Goal: Task Accomplishment & Management: Manage account settings

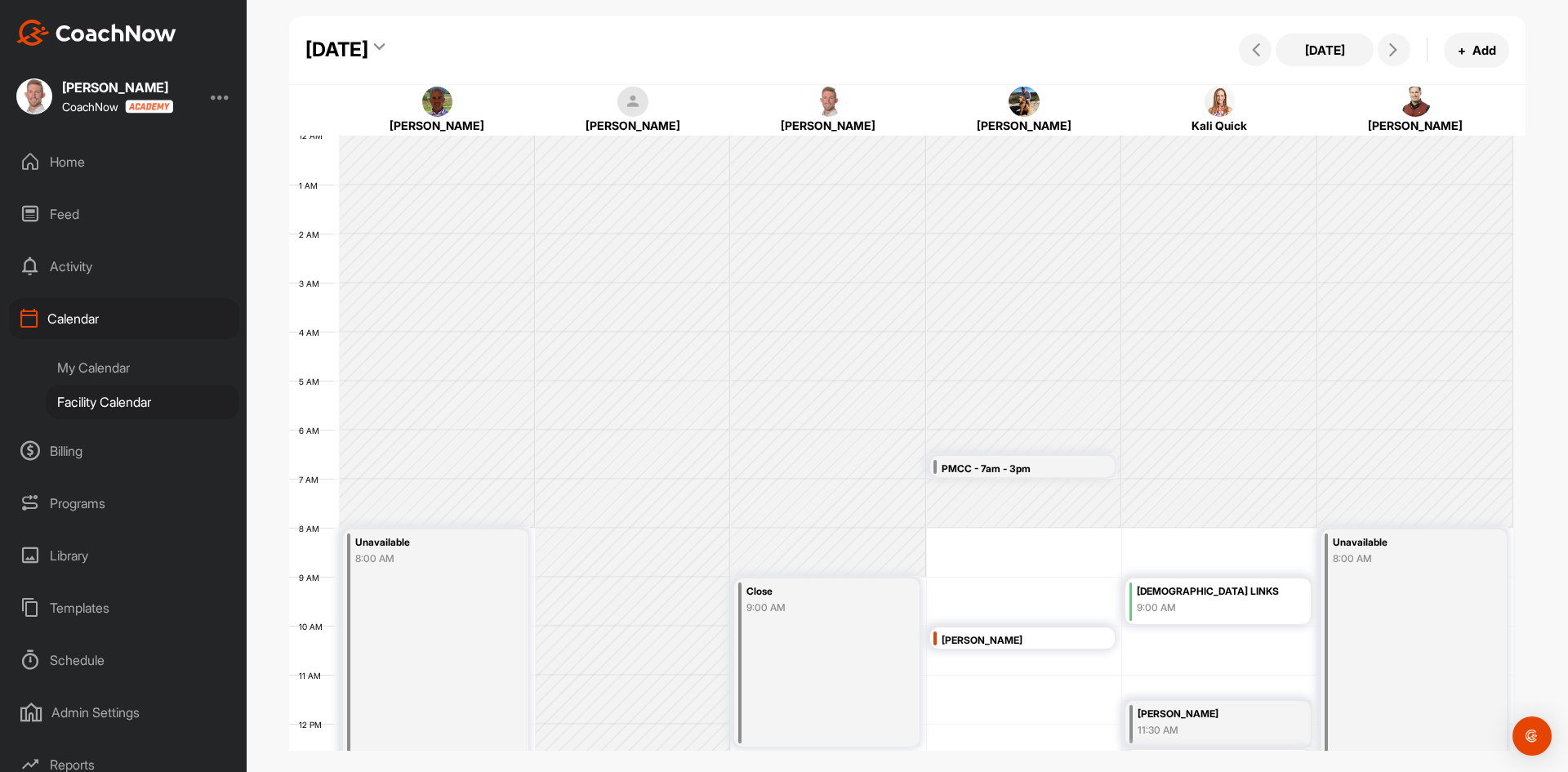
scroll to position [282, 0]
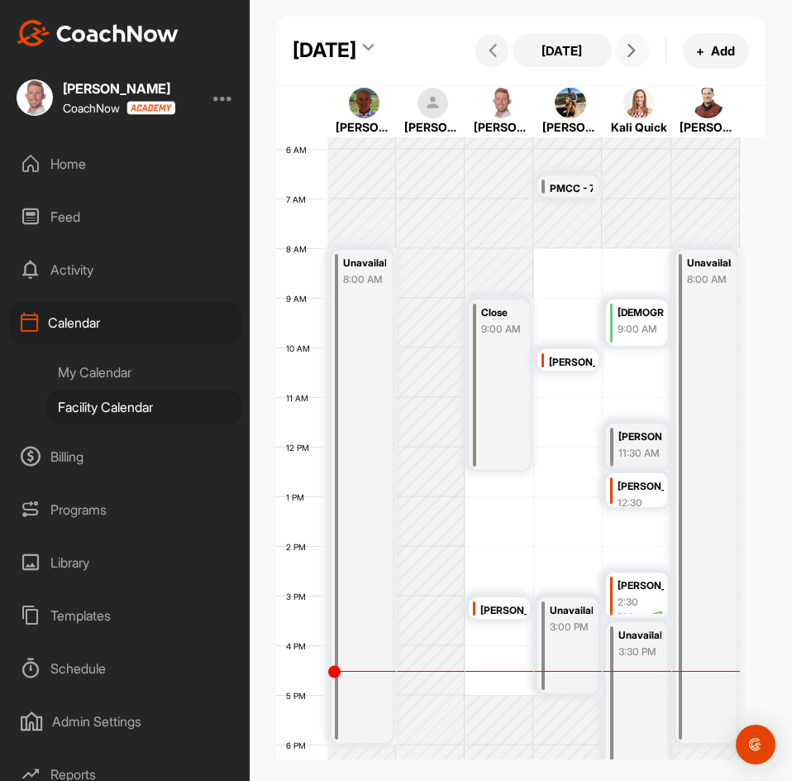
click at [625, 57] on icon at bounding box center [631, 50] width 13 height 13
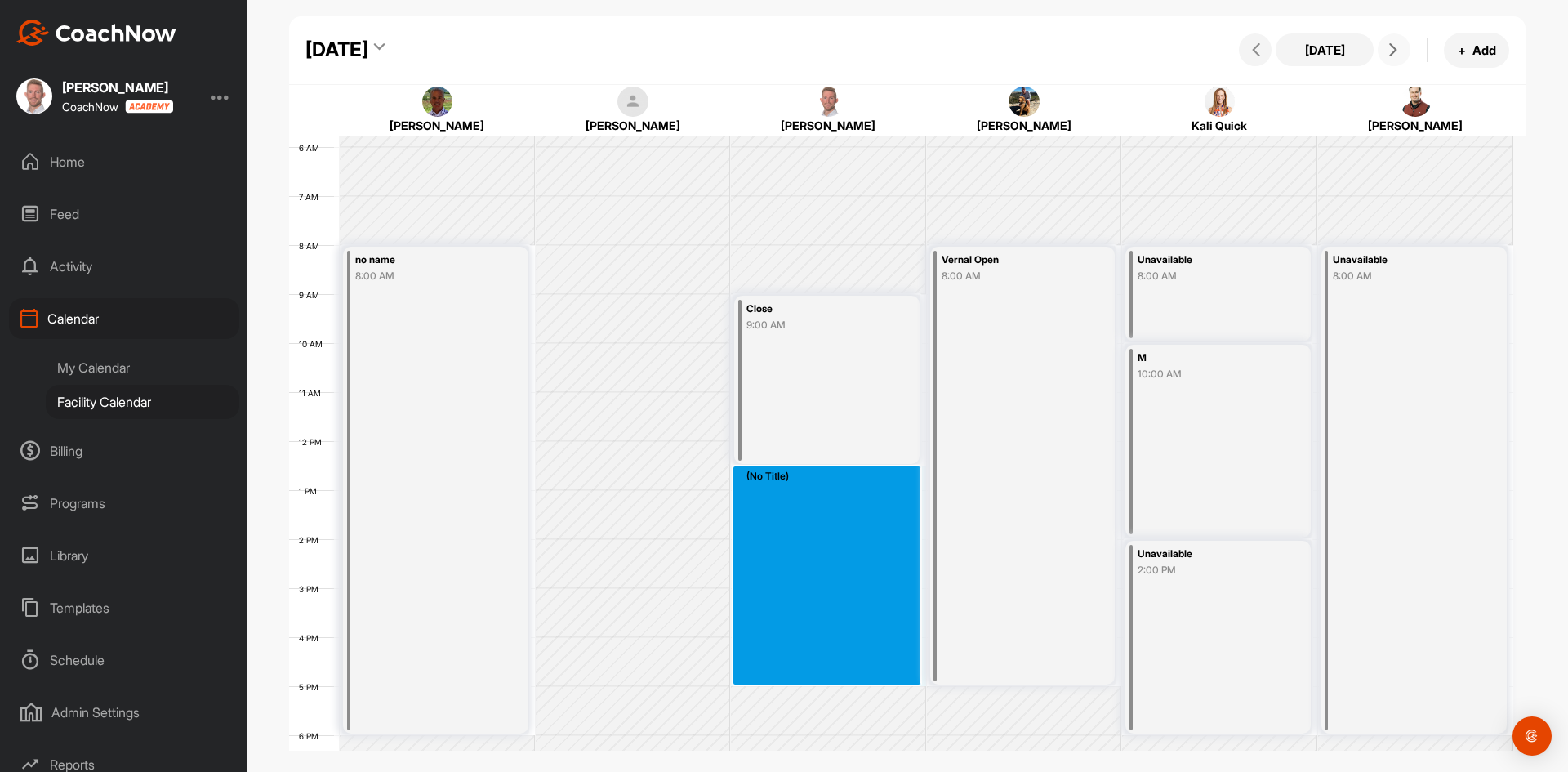
drag, startPoint x: 835, startPoint y: 472, endPoint x: 826, endPoint y: 674, distance: 202.2
click at [826, 674] on div "12 AM 1 AM 2 AM 3 AM 4 AM 5 AM 6 AM 7 AM 8 AM 9 AM 10 AM 11 AM 12 PM 1 PM 2 PM …" at bounding box center [902, 440] width 1224 height 1176
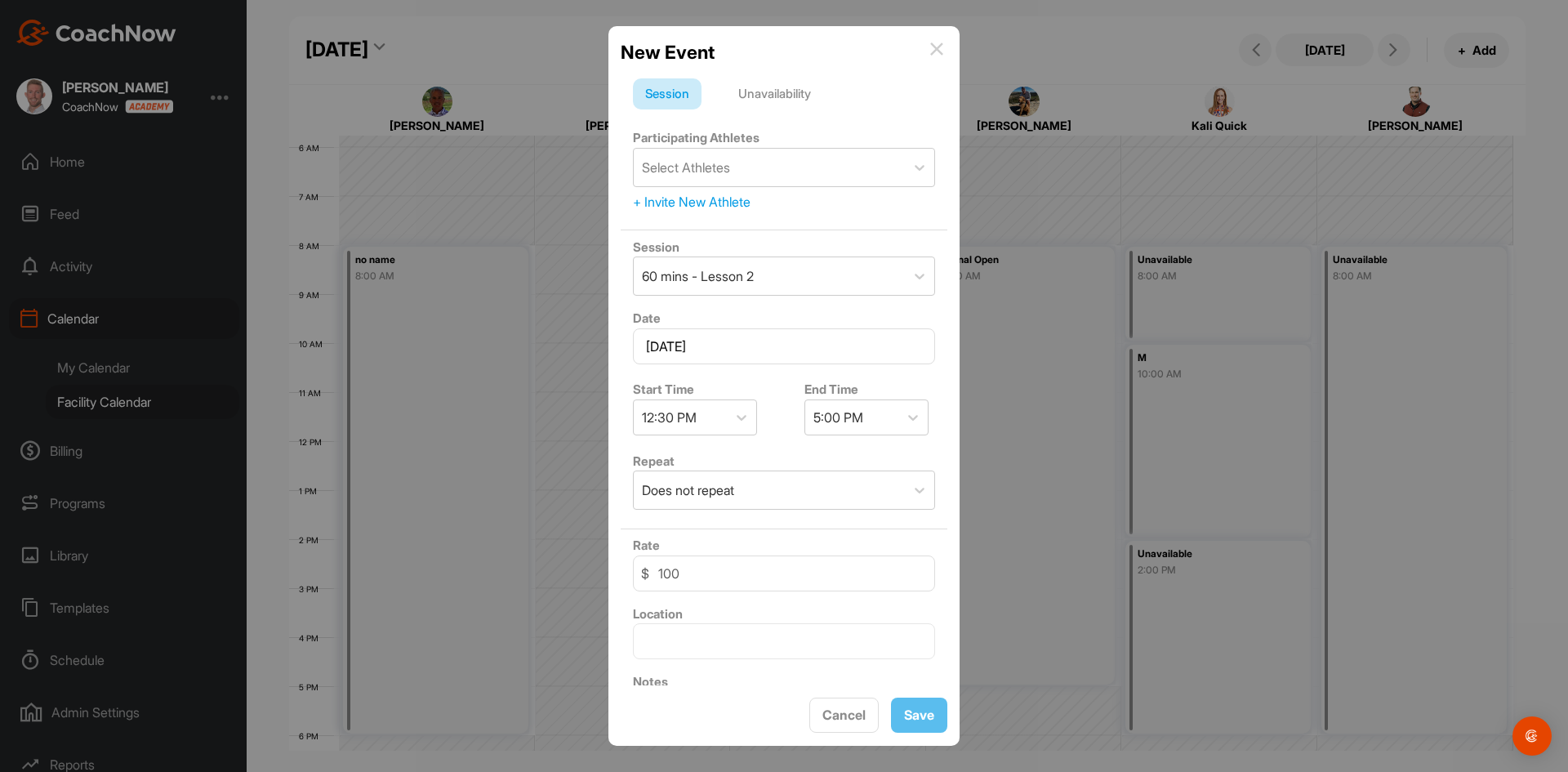
click at [815, 87] on div "Unavailability" at bounding box center [774, 93] width 97 height 31
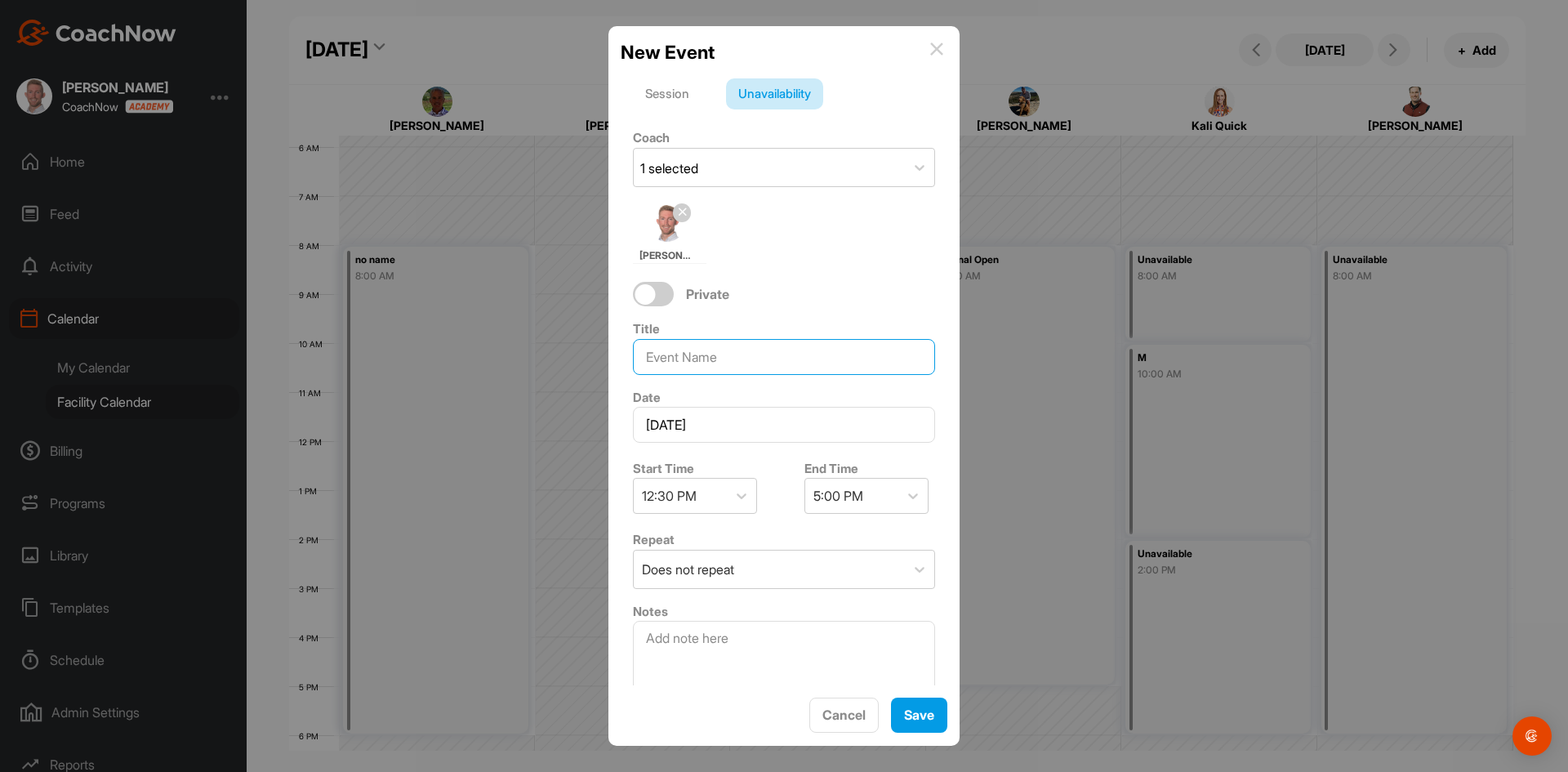
click at [705, 369] on input at bounding box center [784, 356] width 302 height 36
type input "Coverage"
click at [918, 722] on span "Save" at bounding box center [919, 714] width 31 height 17
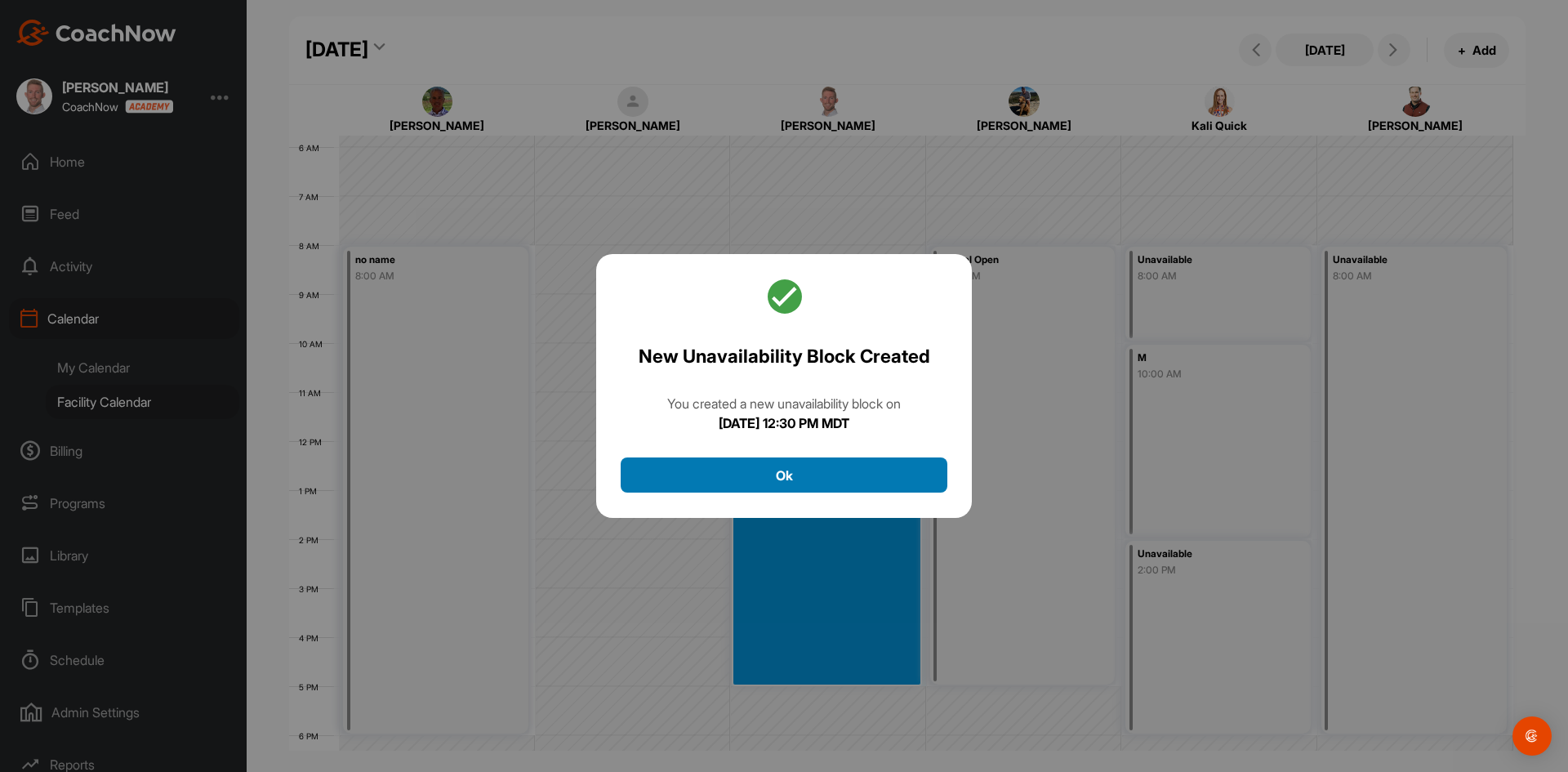
click at [830, 484] on button "Ok" at bounding box center [784, 475] width 327 height 36
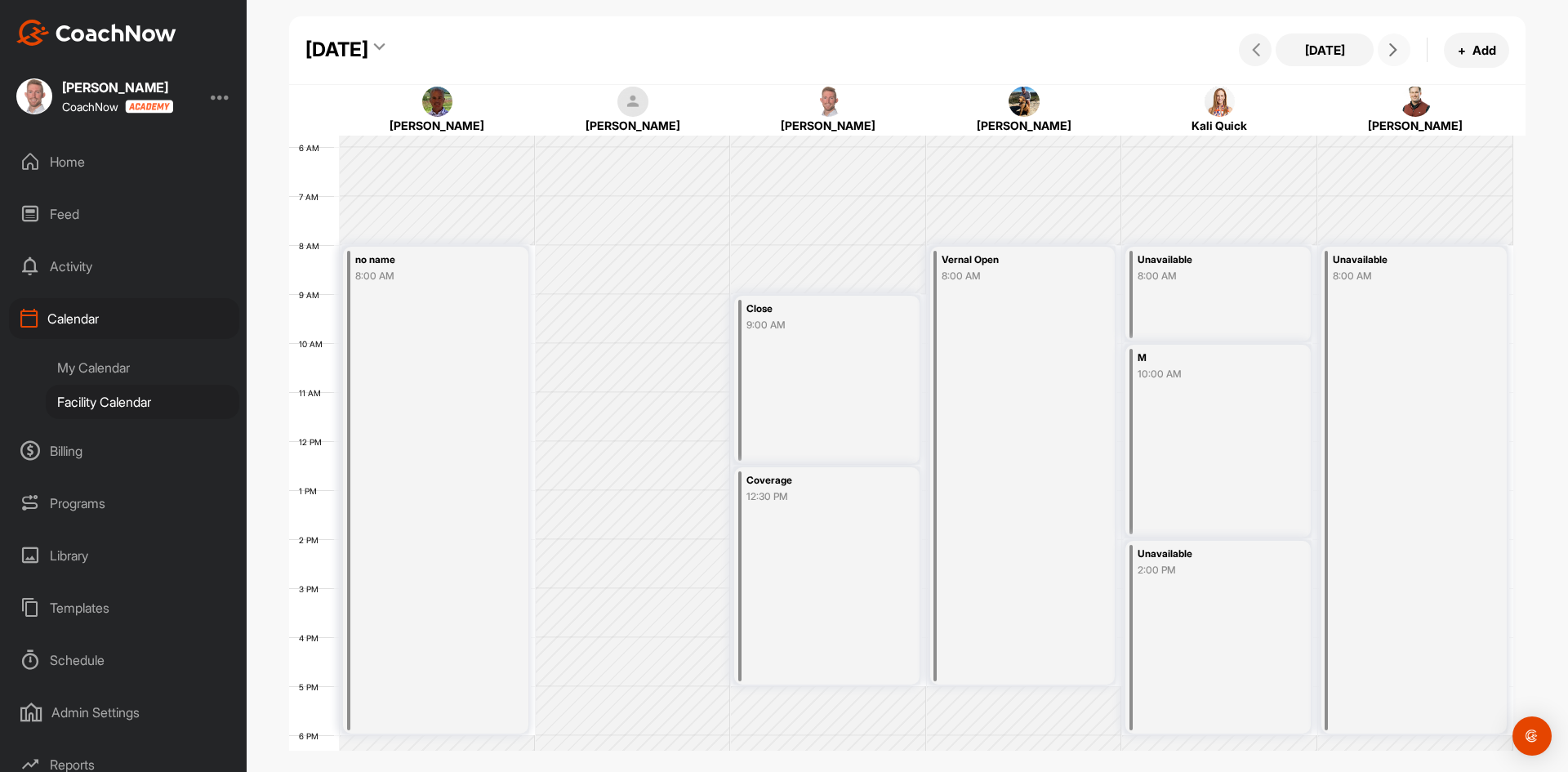
click at [1383, 59] on button at bounding box center [1393, 49] width 33 height 33
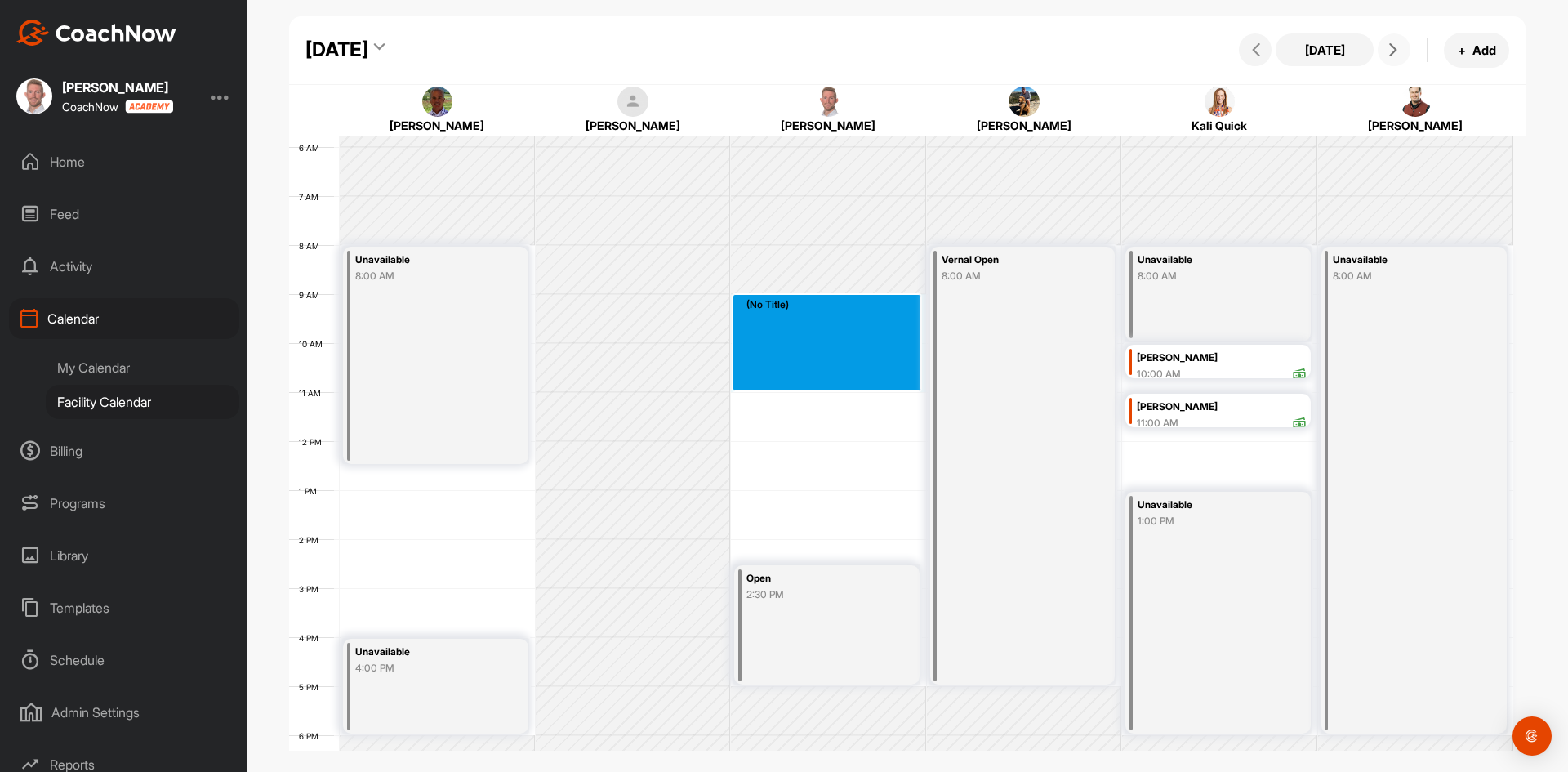
drag, startPoint x: 811, startPoint y: 304, endPoint x: 818, endPoint y: 389, distance: 85.3
click at [818, 389] on div "12 AM 1 AM 2 AM 3 AM 4 AM 5 AM 6 AM 7 AM 8 AM 9 AM 10 AM 11 AM 12 PM 1 PM 2 PM …" at bounding box center [902, 440] width 1224 height 1176
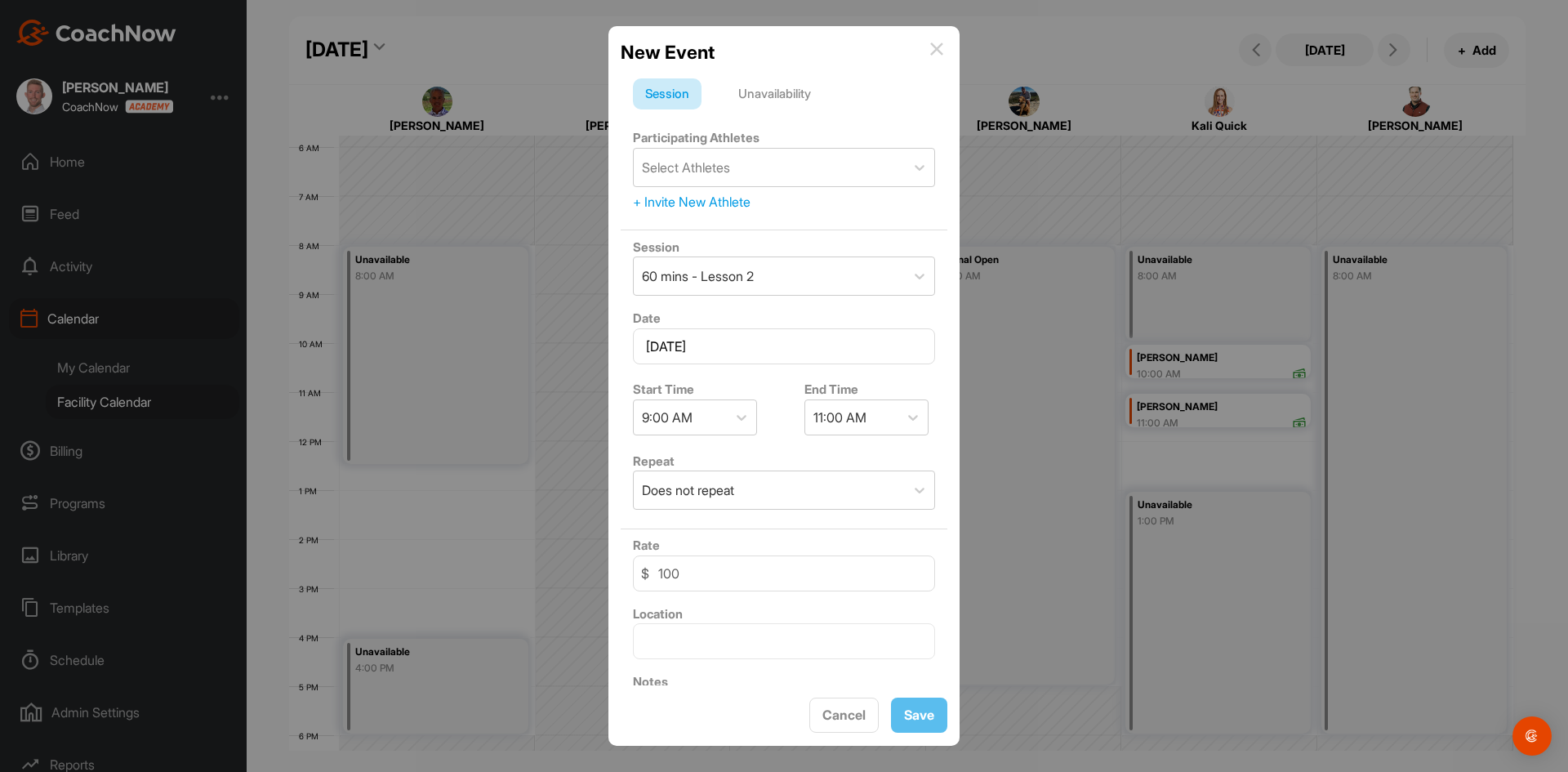
click at [781, 105] on div "Unavailability" at bounding box center [774, 93] width 97 height 31
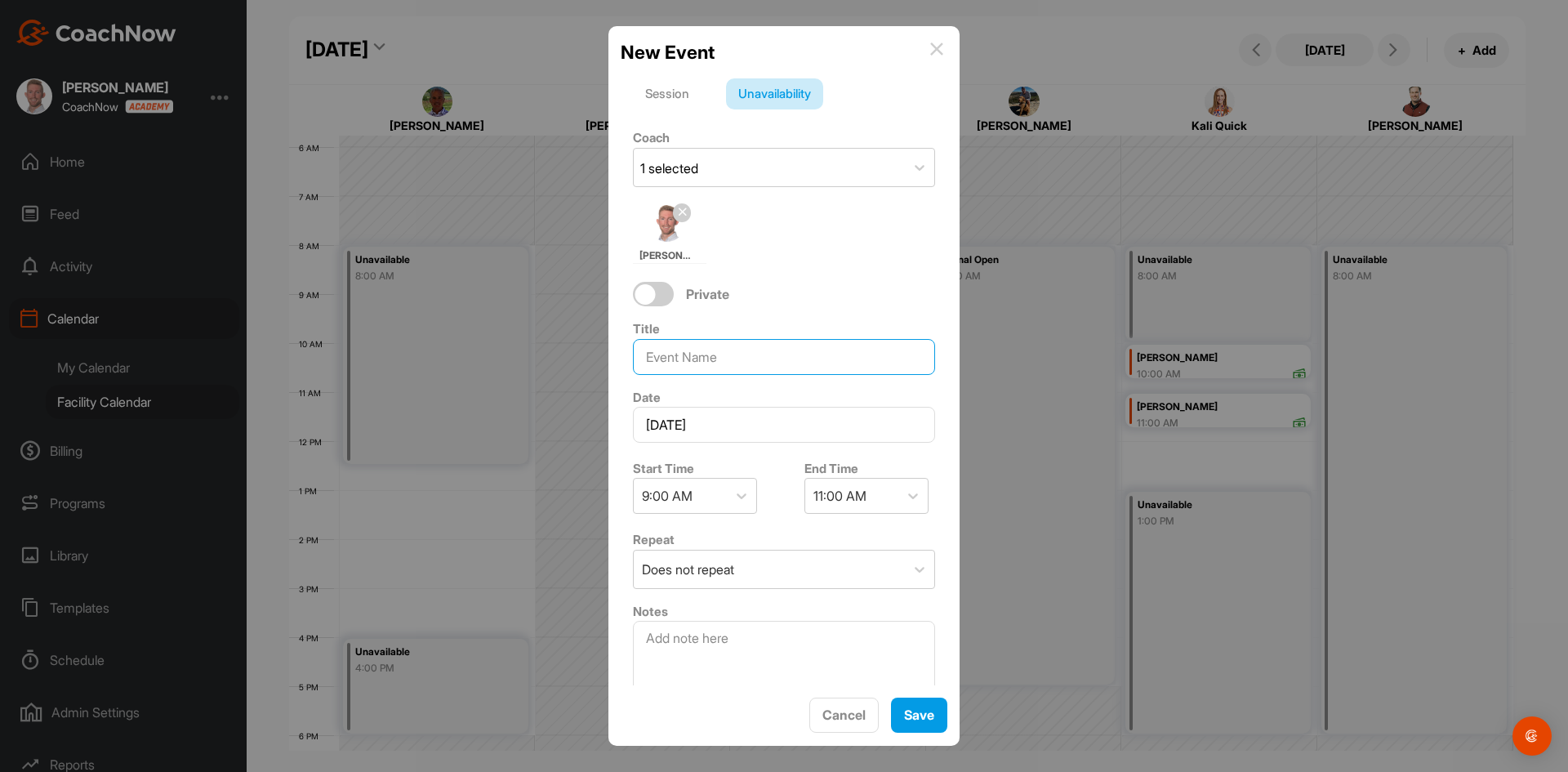
click at [763, 347] on input at bounding box center [784, 356] width 302 height 36
type input "Coverage"
click at [936, 724] on button "Save" at bounding box center [918, 715] width 56 height 36
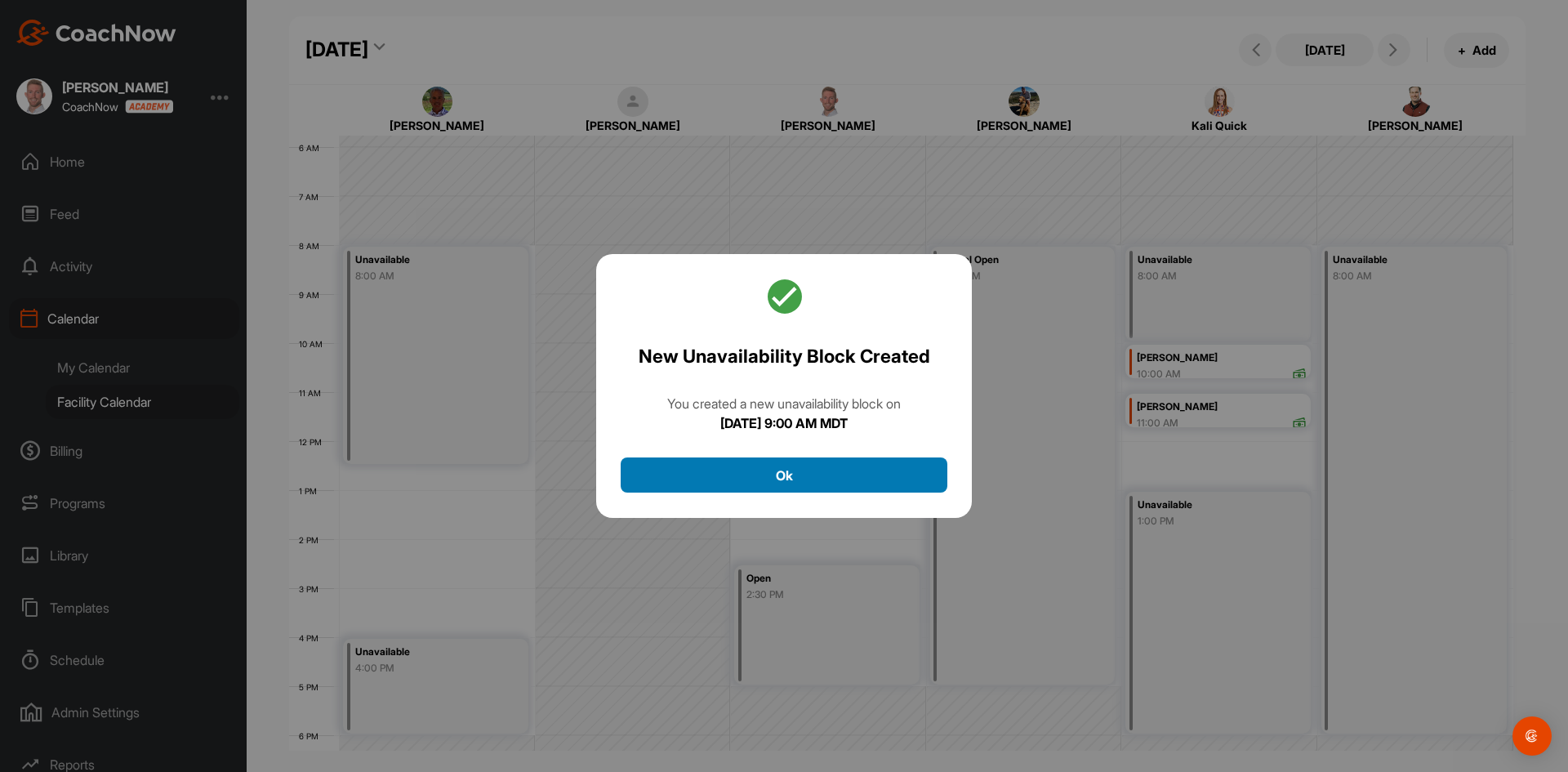
click at [805, 475] on button "Ok" at bounding box center [784, 475] width 327 height 36
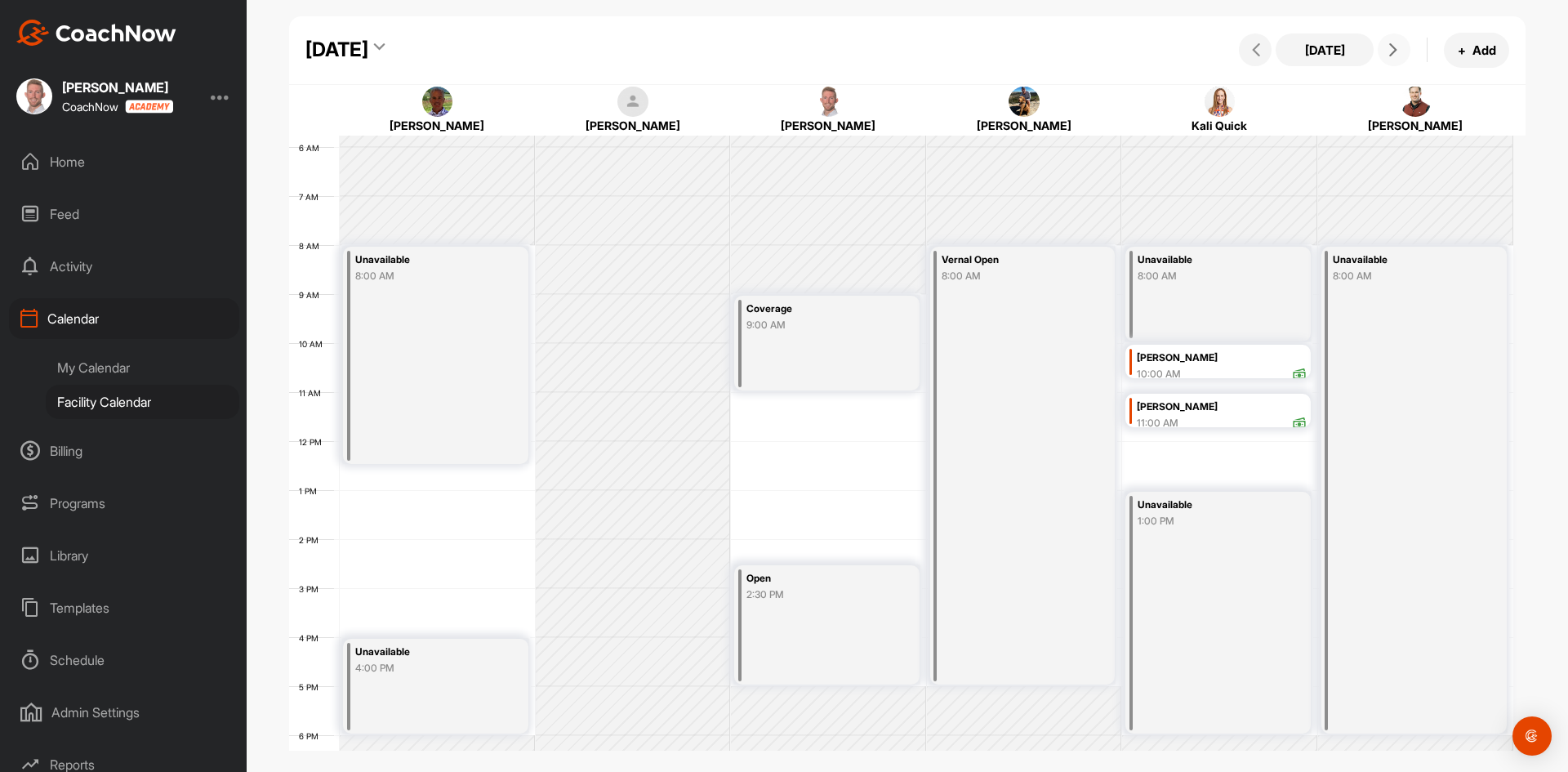
click at [1395, 49] on icon at bounding box center [1392, 49] width 13 height 13
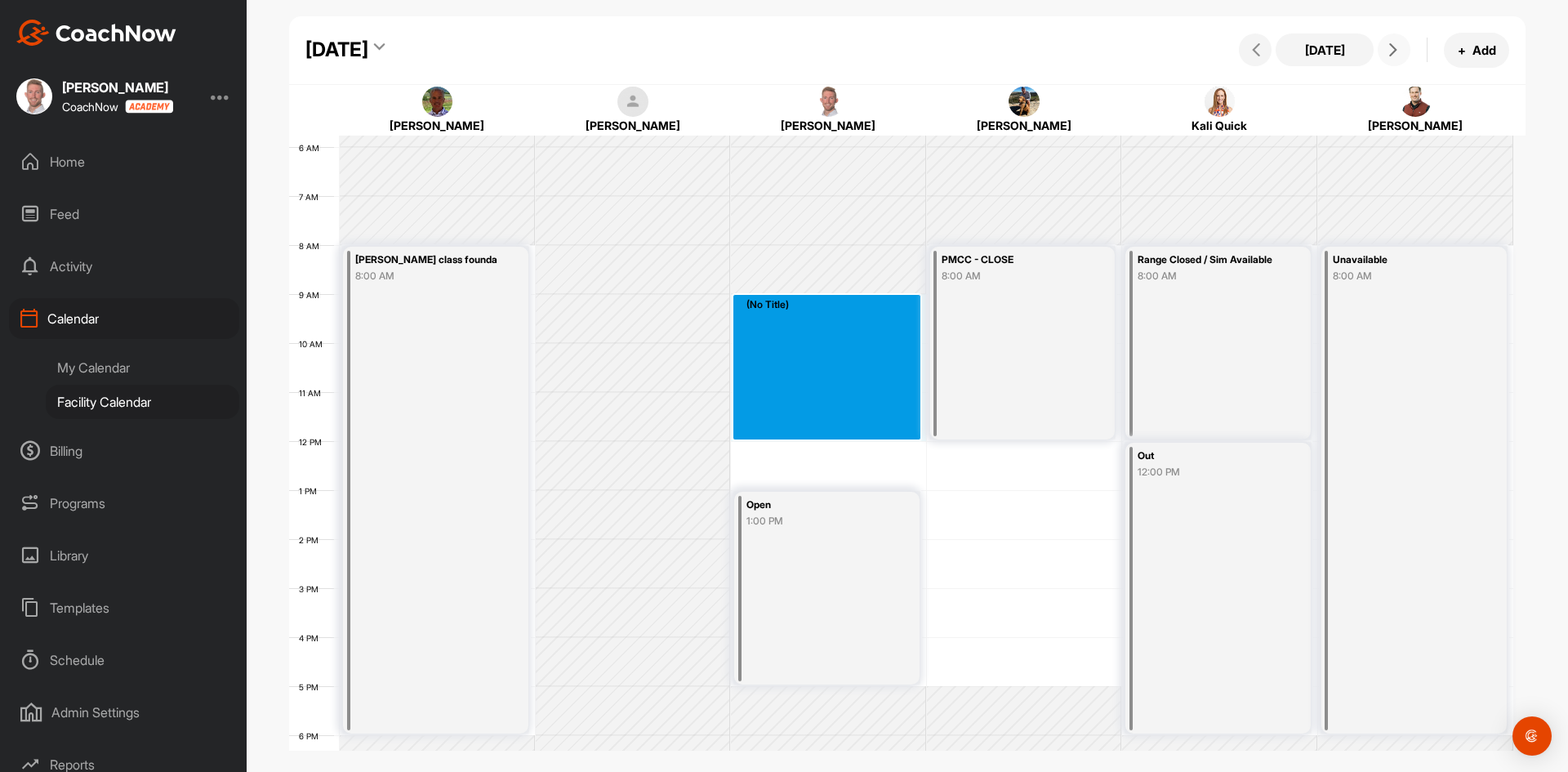
drag, startPoint x: 824, startPoint y: 296, endPoint x: 823, endPoint y: 439, distance: 143.0
click at [823, 439] on div "12 AM 1 AM 2 AM 3 AM 4 AM 5 AM 6 AM 7 AM 8 AM 9 AM 10 AM 11 AM 12 PM 1 PM 2 PM …" at bounding box center [902, 440] width 1224 height 1176
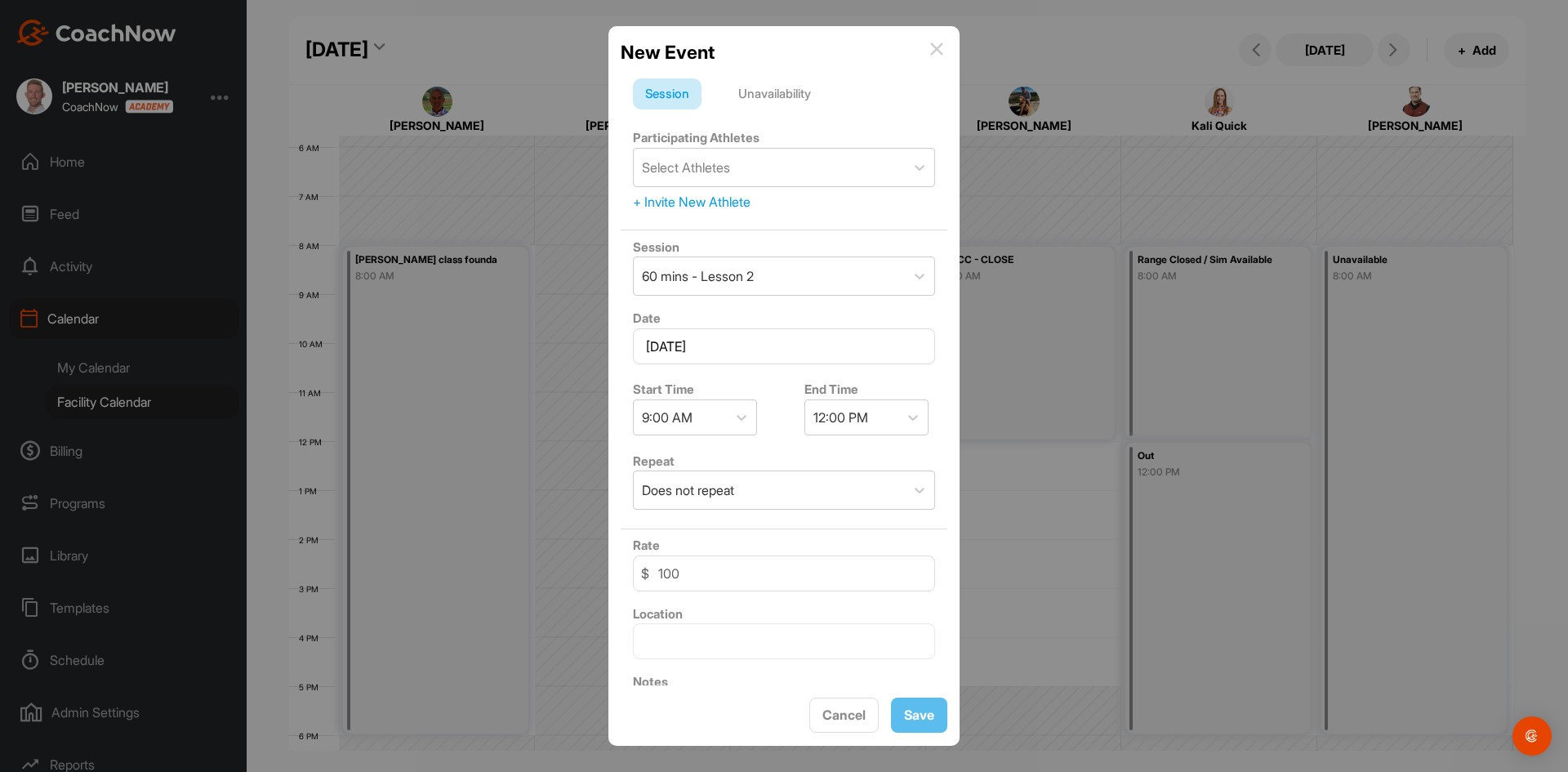
click at [791, 110] on form "Session Unavailability Participating Athletes Select Athletes + Invite New Athl…" at bounding box center [784, 428] width 327 height 701
click at [791, 109] on div "Unavailability" at bounding box center [774, 93] width 97 height 31
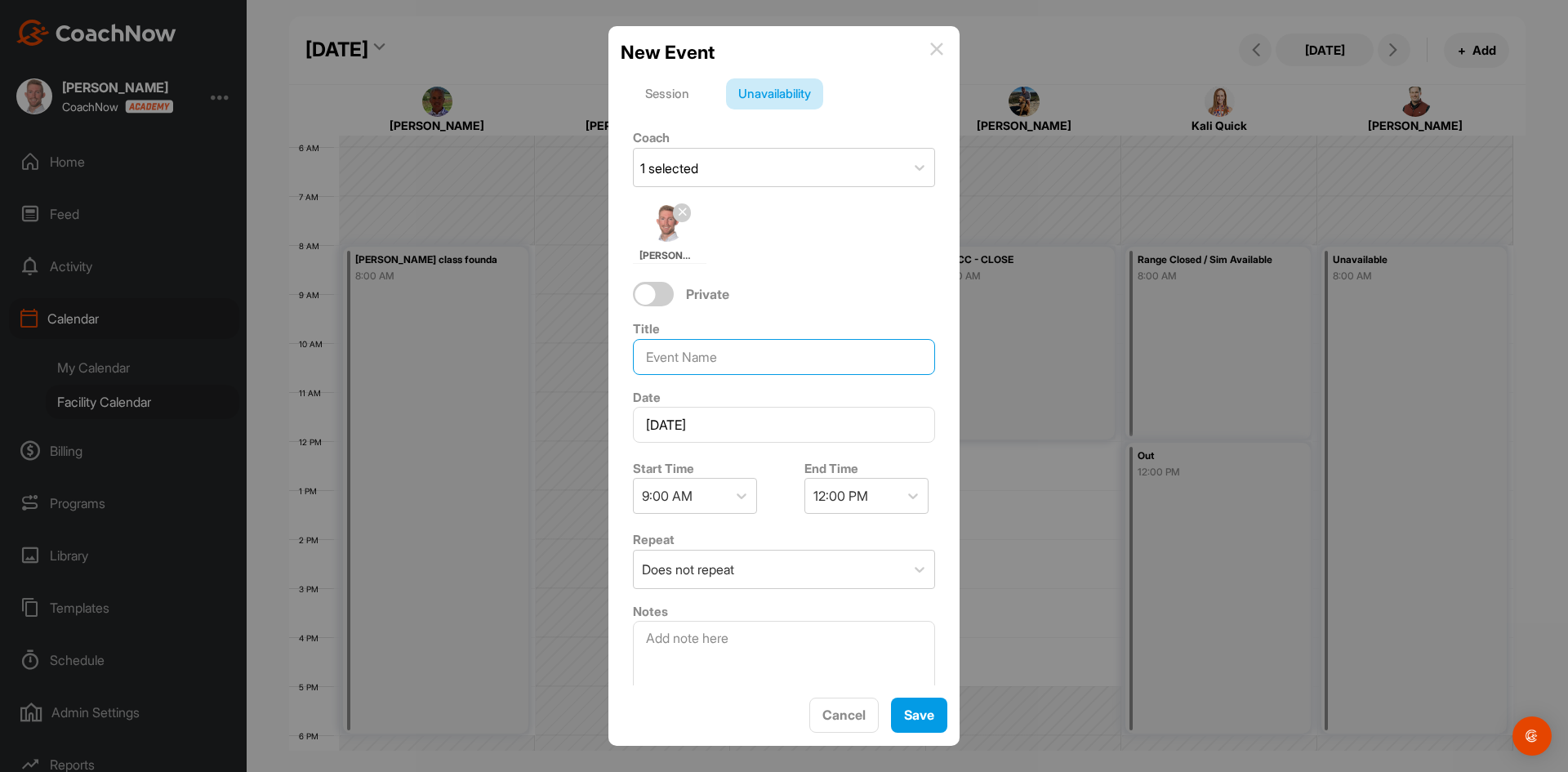
click at [721, 347] on input at bounding box center [784, 356] width 302 height 36
type input "Coverage"
click at [924, 706] on span "Save" at bounding box center [919, 714] width 31 height 17
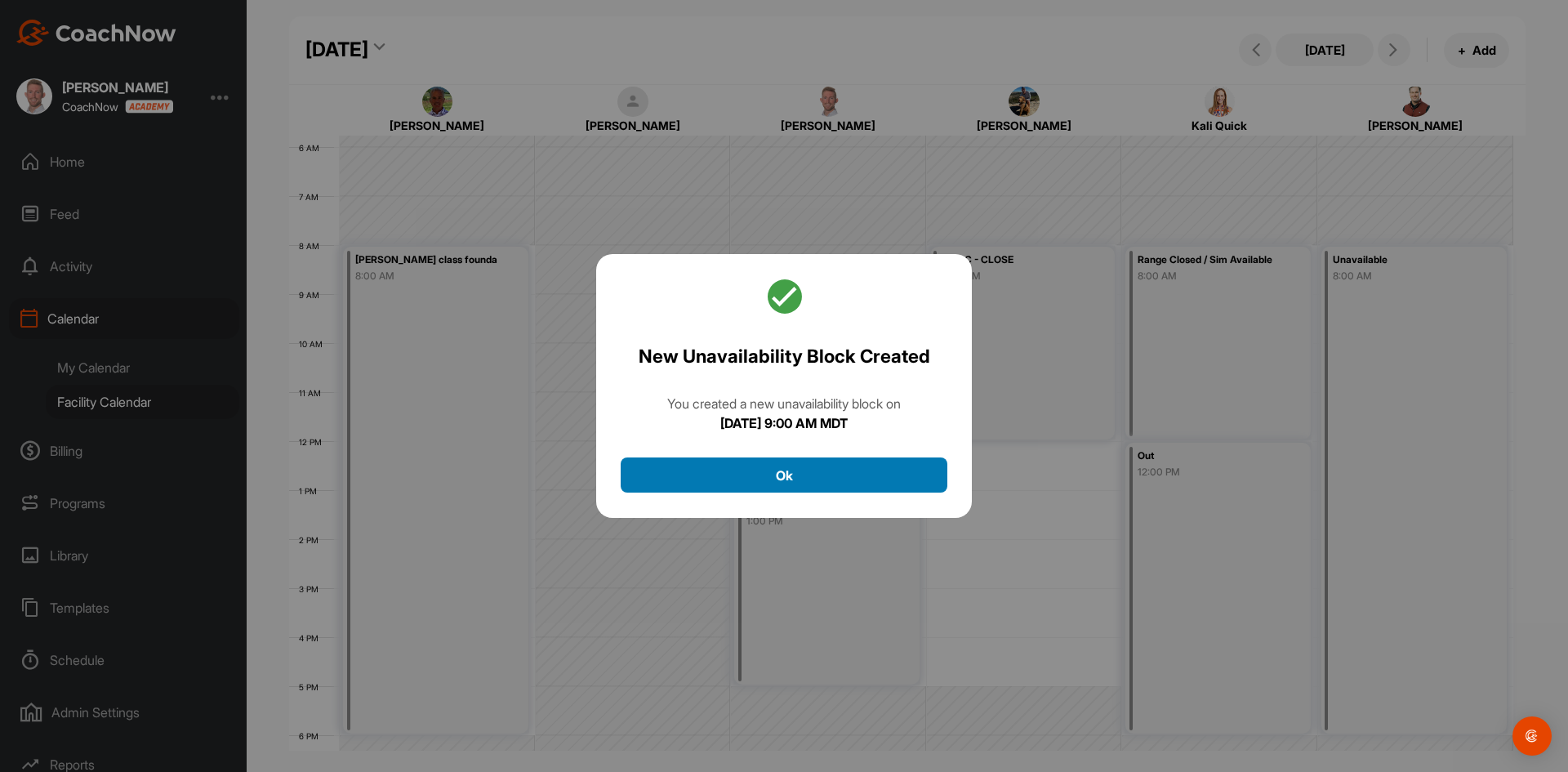
click at [847, 479] on button "Ok" at bounding box center [784, 475] width 327 height 36
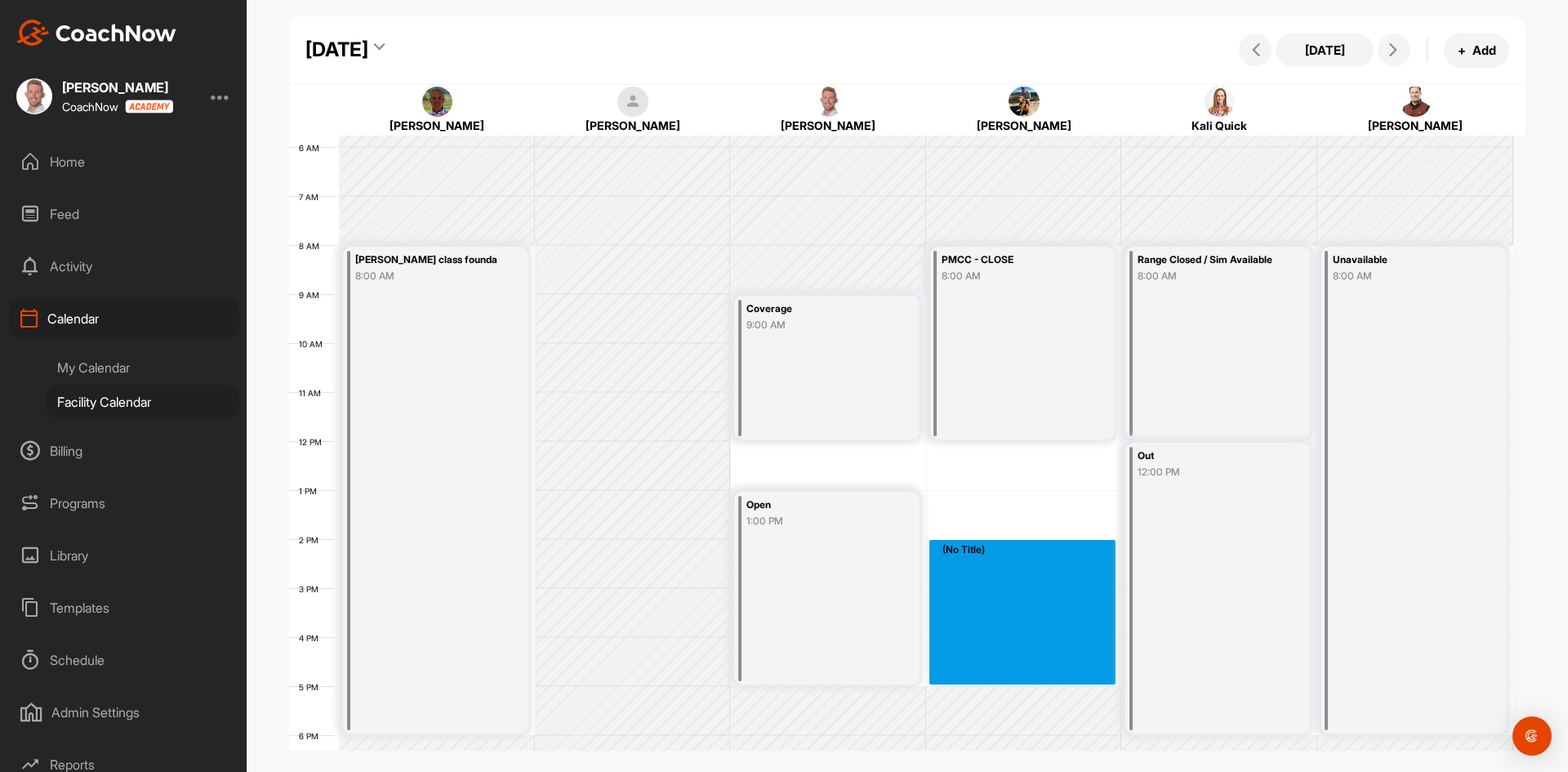
drag, startPoint x: 1009, startPoint y: 542, endPoint x: 1004, endPoint y: 673, distance: 131.1
click at [1004, 673] on div "12 AM 1 AM 2 AM 3 AM 4 AM 5 AM 6 AM 7 AM 8 AM 9 AM 10 AM 11 AM 12 PM 1 PM 2 PM …" at bounding box center [902, 440] width 1224 height 1176
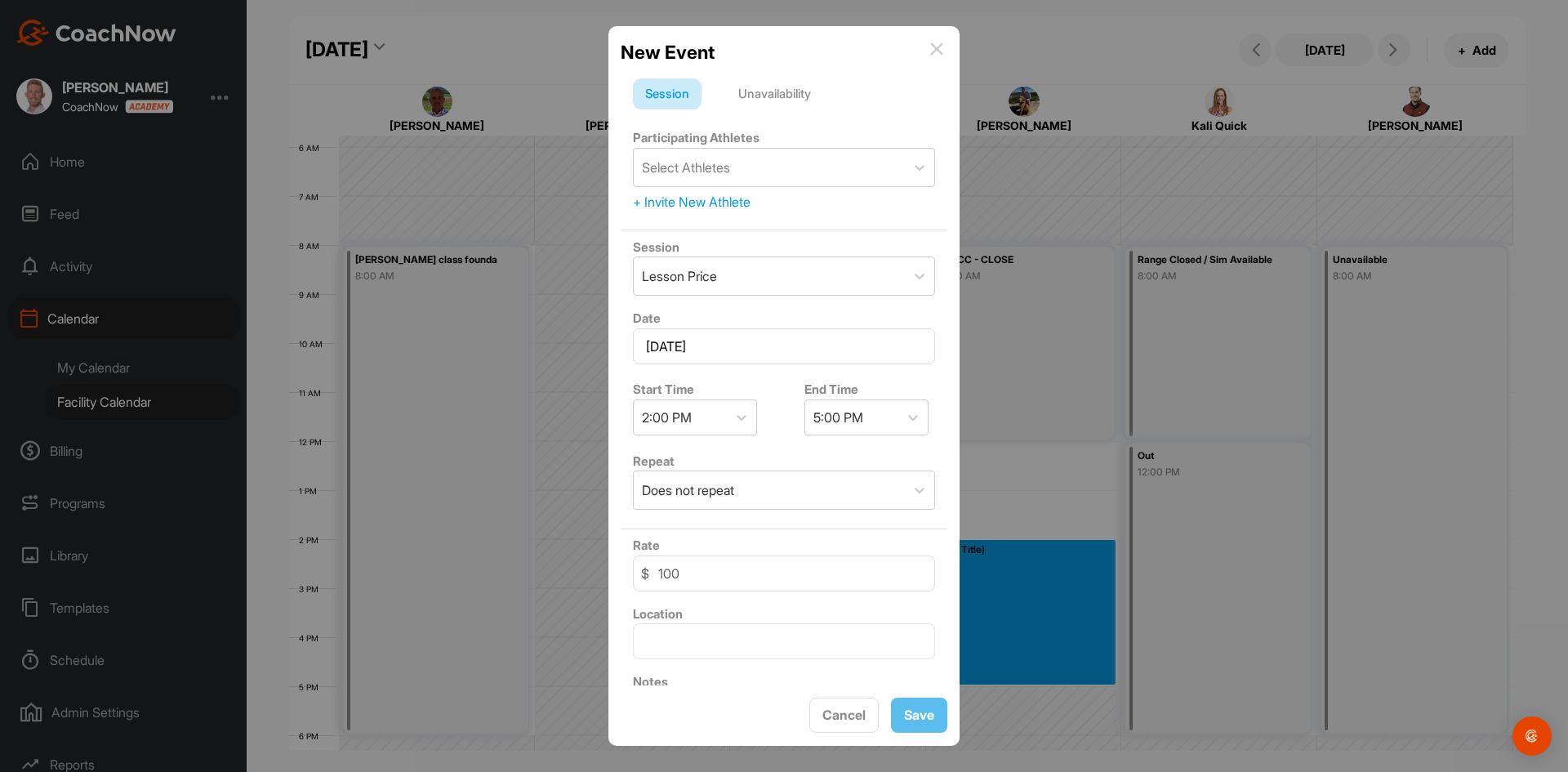
click at [816, 100] on div "Unavailability" at bounding box center [774, 93] width 97 height 31
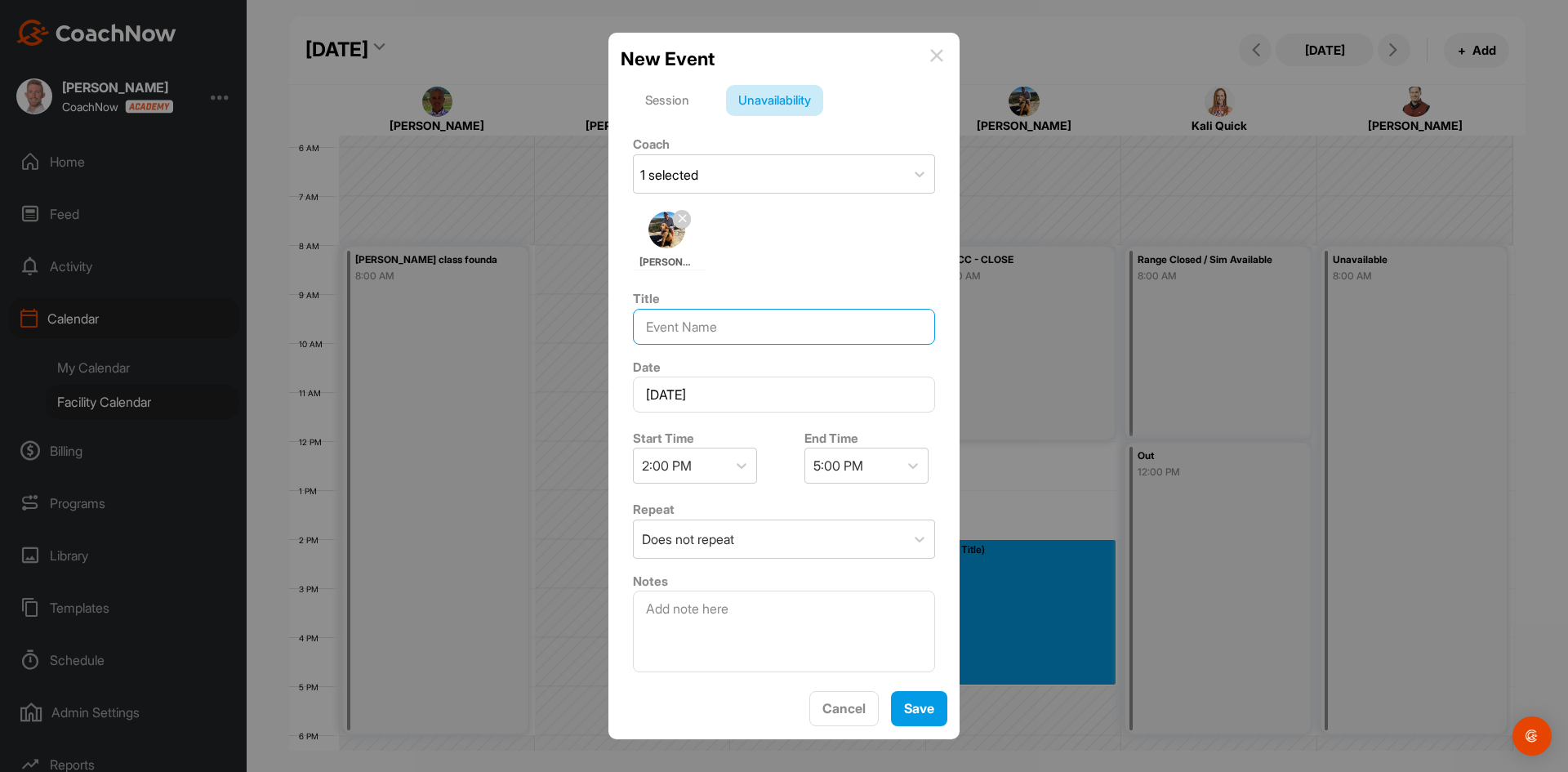
click at [814, 339] on input at bounding box center [784, 327] width 302 height 36
type input "Coverage"
click at [923, 696] on button "Save" at bounding box center [918, 709] width 56 height 36
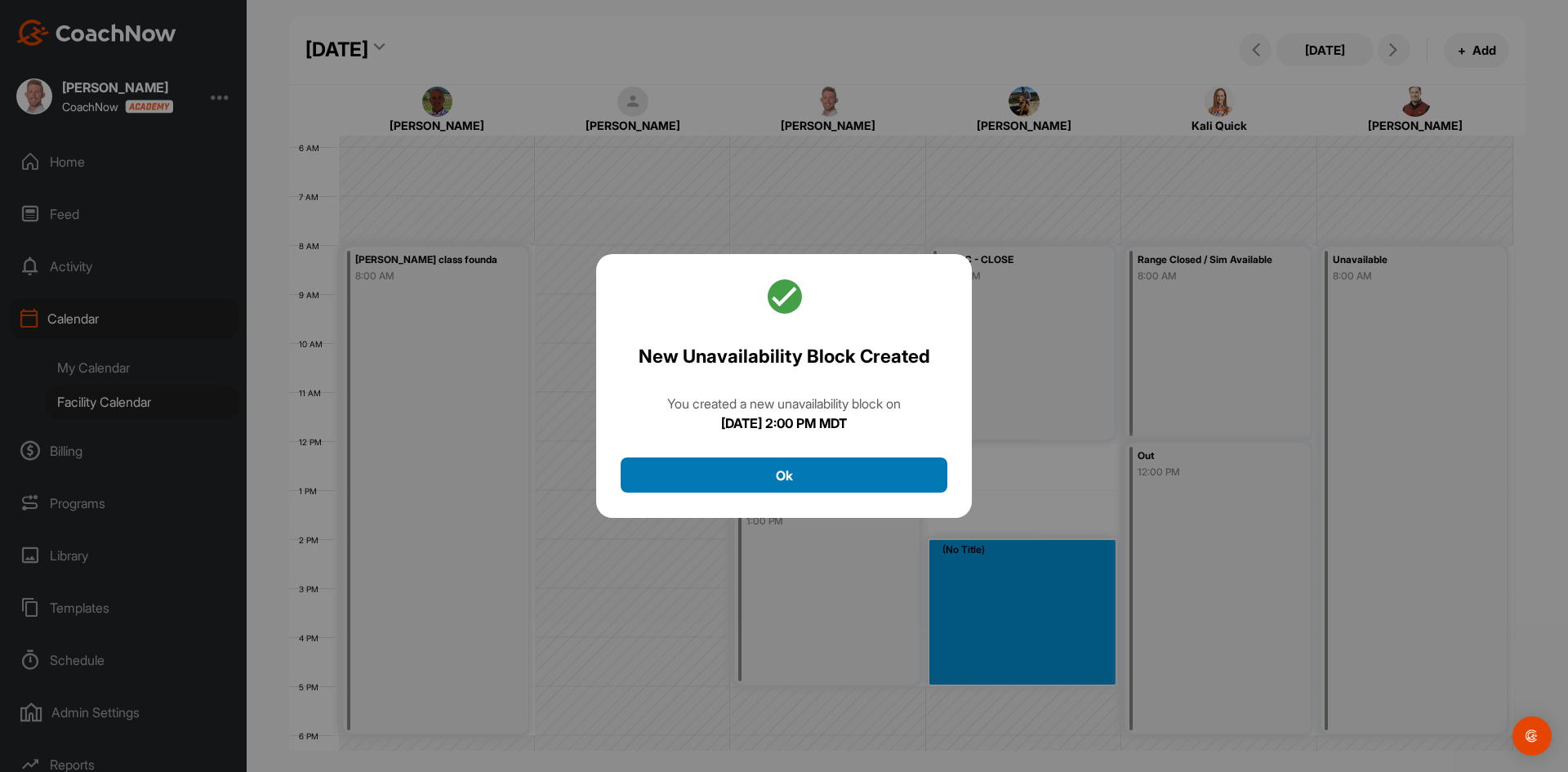
click at [819, 465] on button "Ok" at bounding box center [784, 475] width 327 height 36
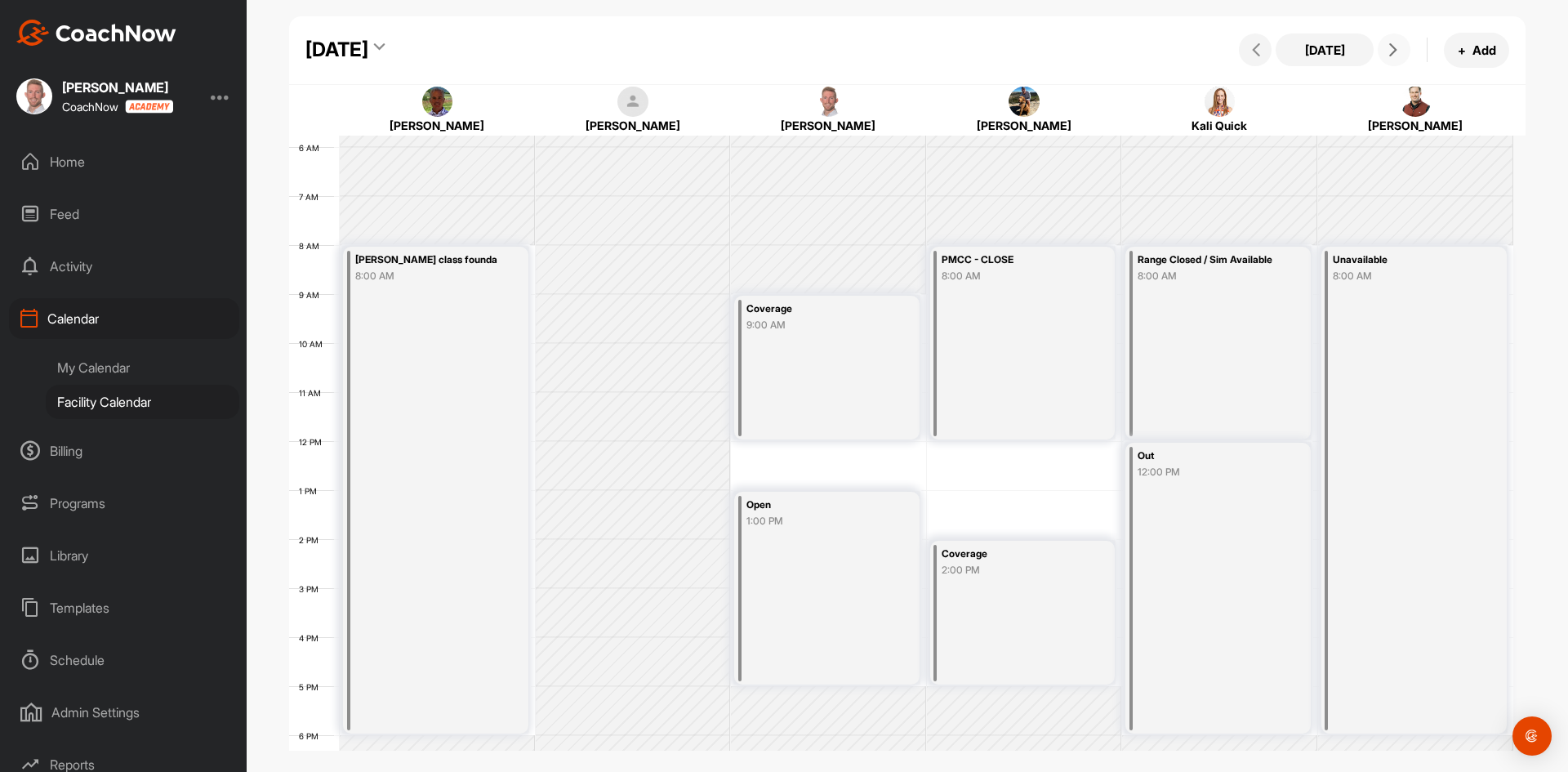
click at [1402, 47] on span at bounding box center [1394, 49] width 20 height 13
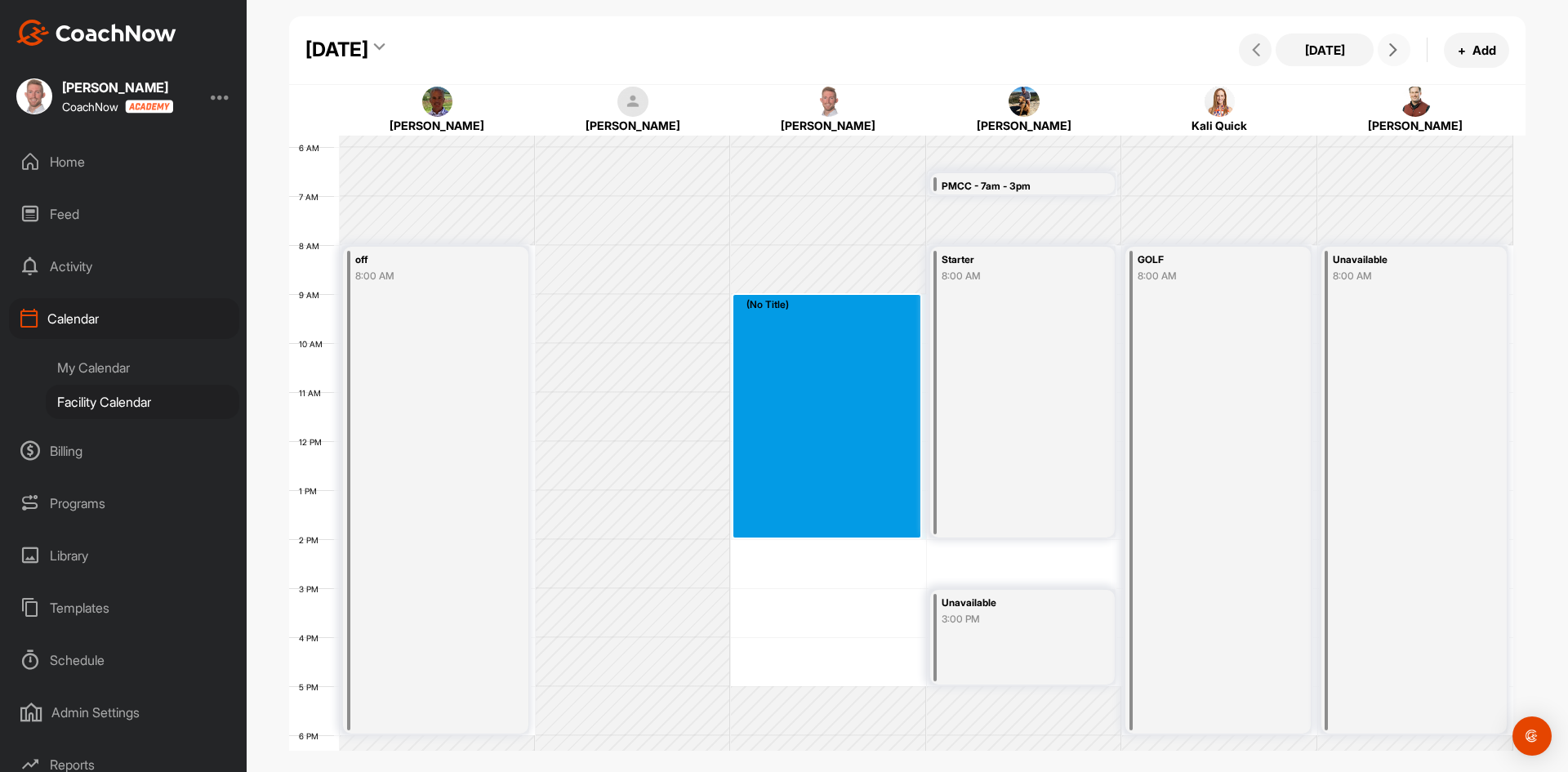
drag, startPoint x: 805, startPoint y: 303, endPoint x: 851, endPoint y: 521, distance: 222.8
click at [851, 521] on div "12 AM 1 AM 2 AM 3 AM 4 AM 5 AM 6 AM 7 AM 8 AM 9 AM 10 AM 11 AM 12 PM 1 PM 2 PM …" at bounding box center [902, 440] width 1224 height 1176
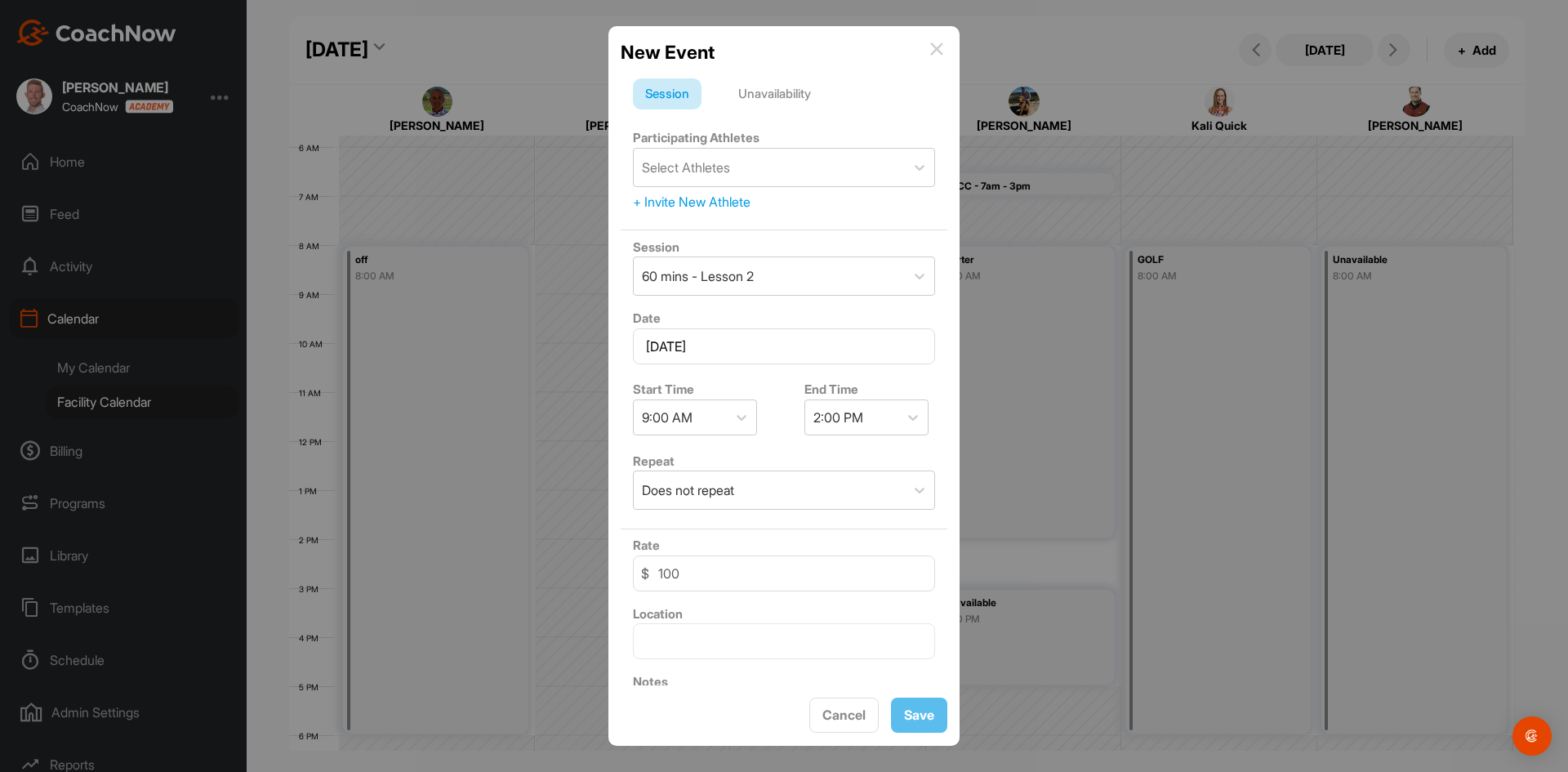
click at [793, 103] on div "Unavailability" at bounding box center [774, 93] width 97 height 31
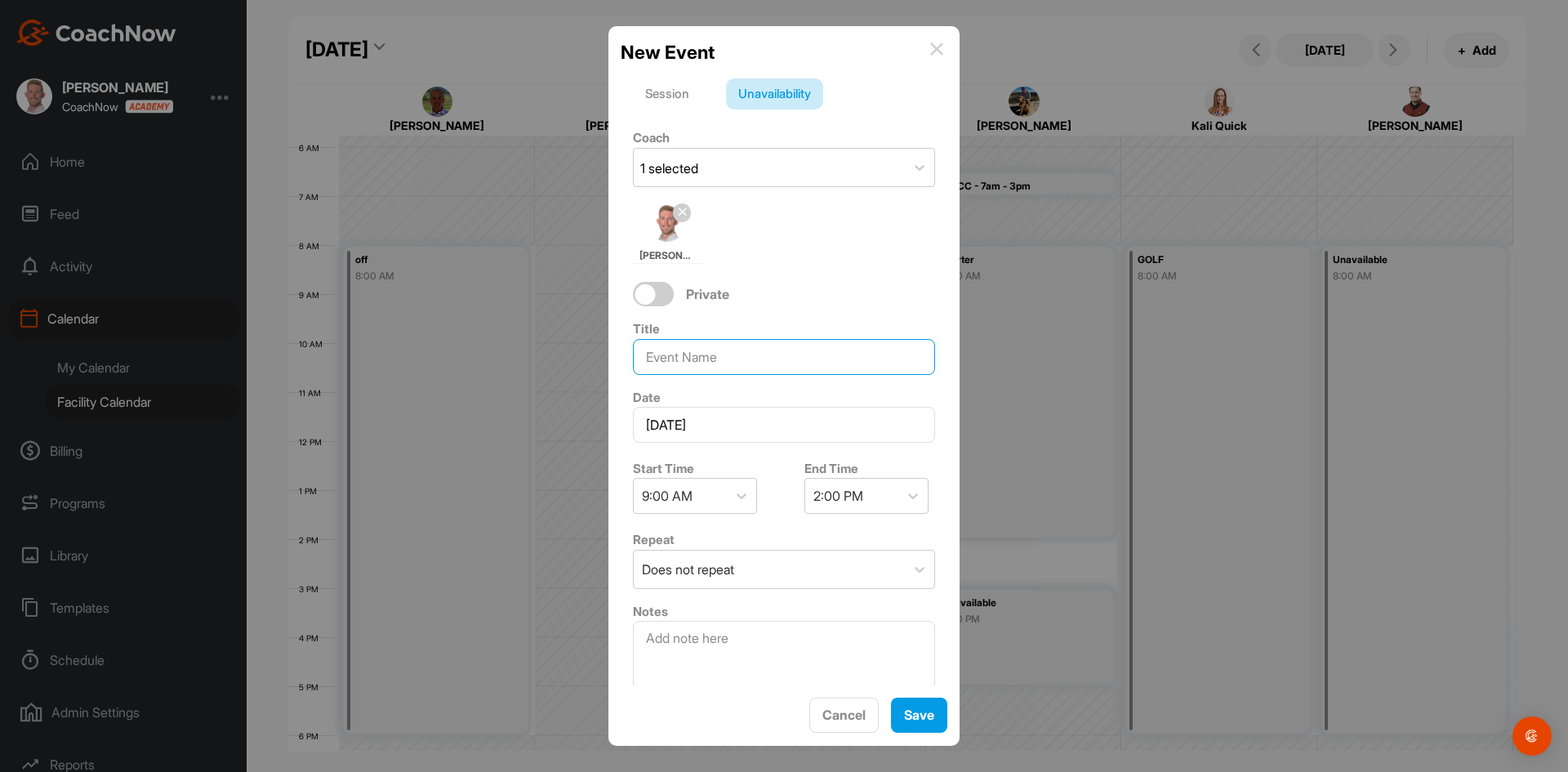
click at [775, 349] on input at bounding box center [784, 356] width 302 height 36
type input "Coverage"
click at [937, 719] on button "Save" at bounding box center [918, 715] width 56 height 36
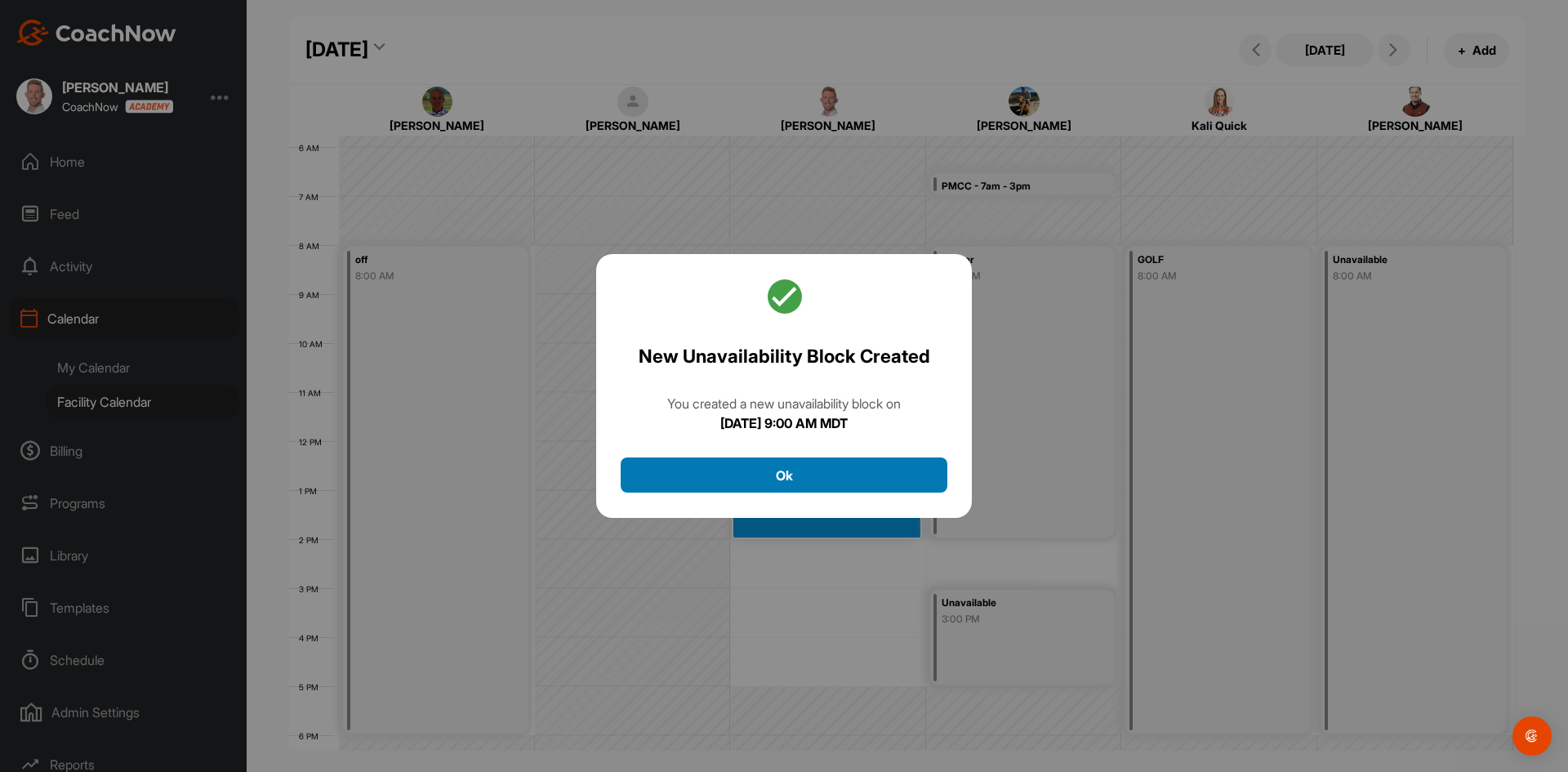
click at [807, 463] on button "Ok" at bounding box center [784, 475] width 327 height 36
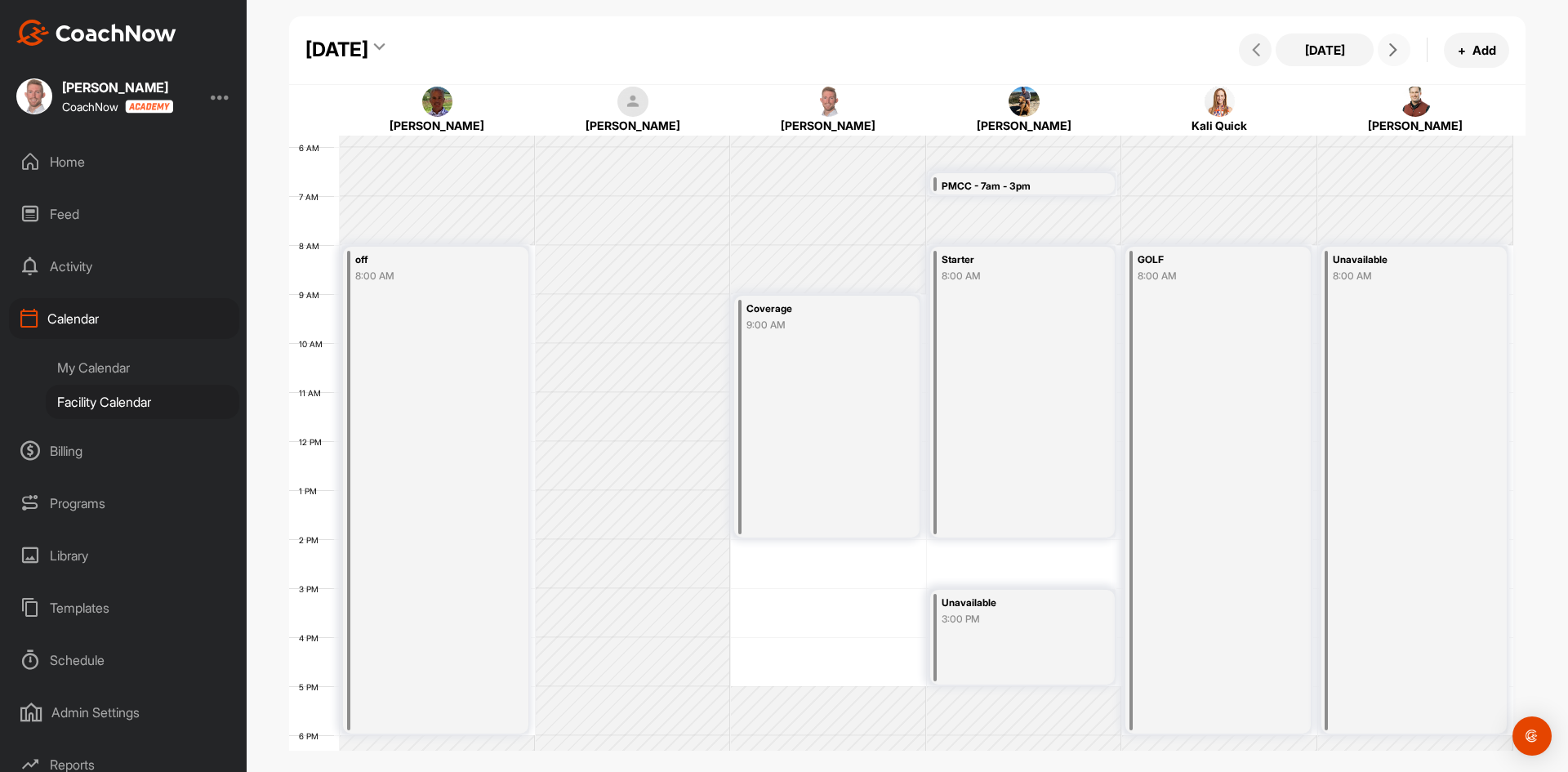
click at [1388, 49] on icon at bounding box center [1392, 49] width 13 height 13
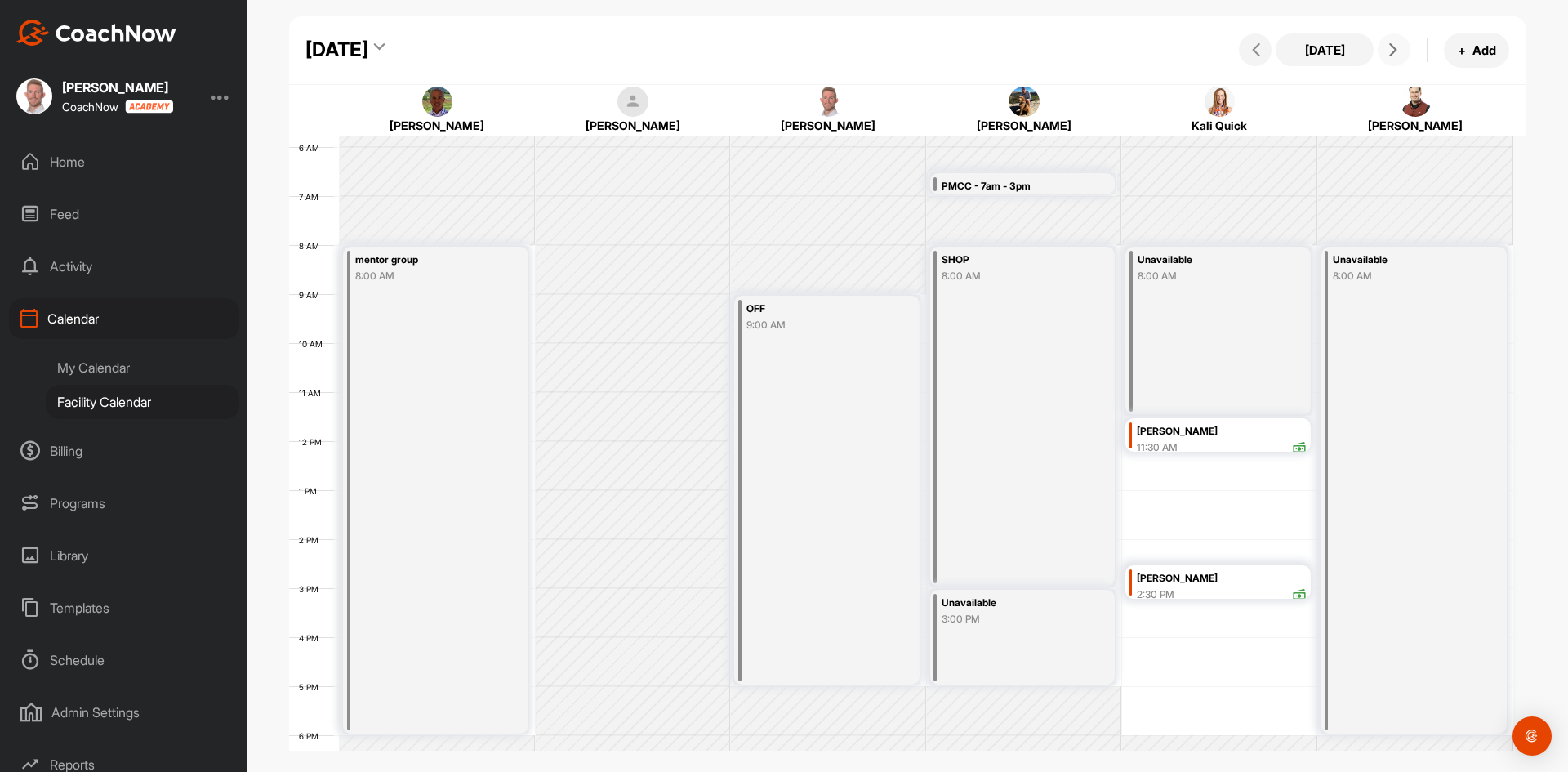
click at [1388, 49] on icon at bounding box center [1392, 49] width 13 height 13
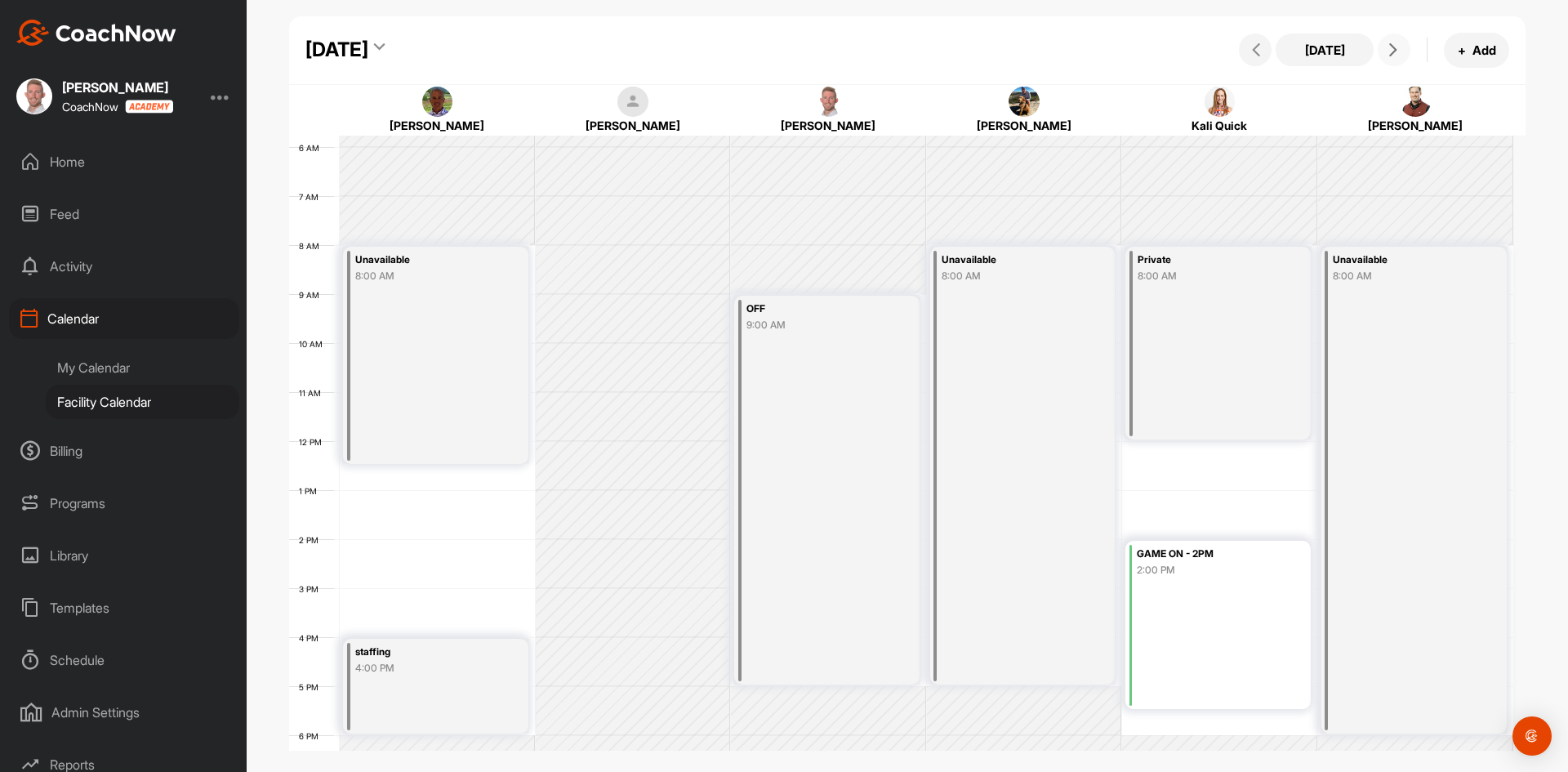
click at [1388, 49] on icon at bounding box center [1392, 49] width 13 height 13
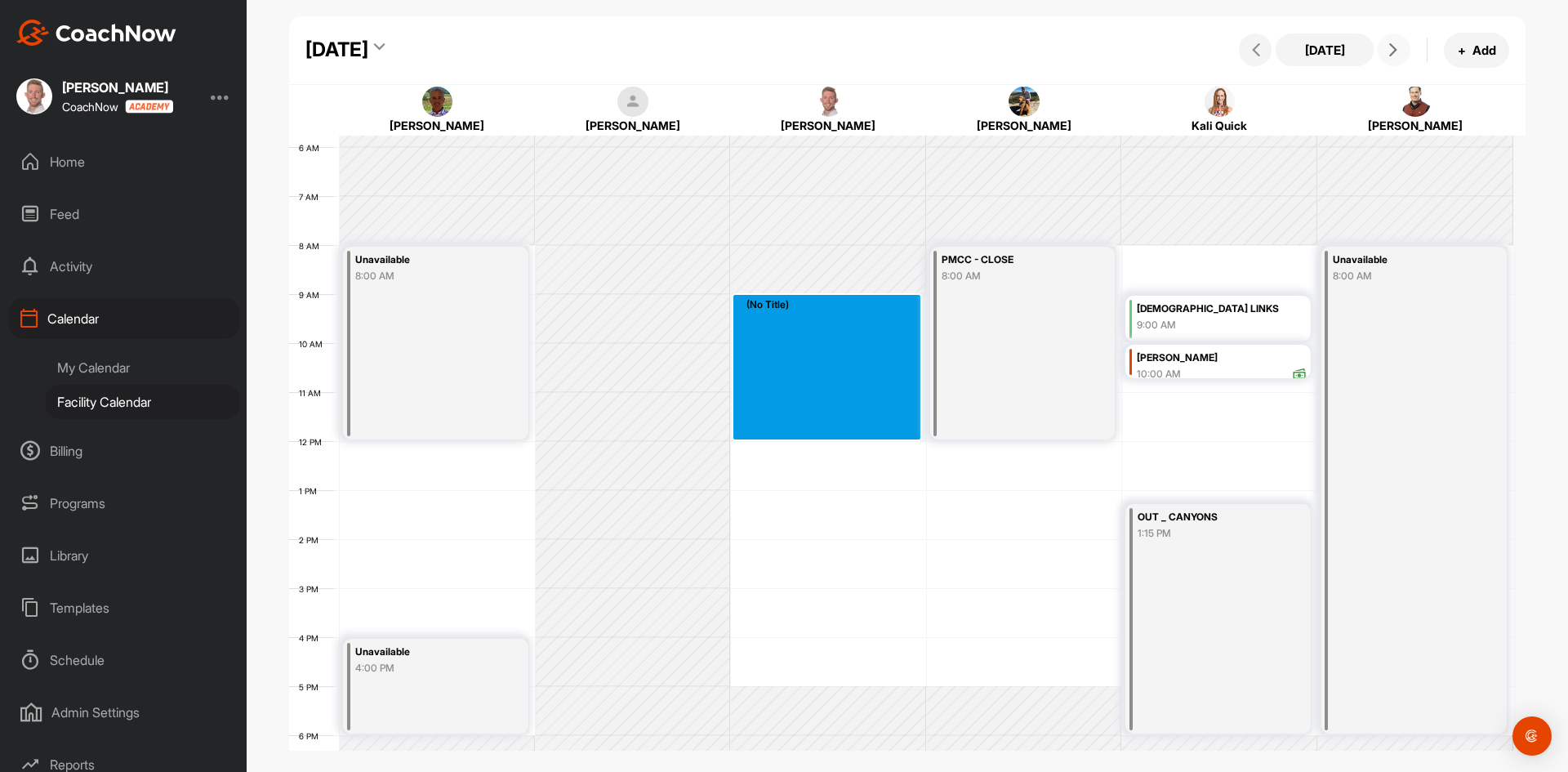
drag, startPoint x: 885, startPoint y: 306, endPoint x: 886, endPoint y: 429, distance: 123.0
click at [886, 429] on div "12 AM 1 AM 2 AM 3 AM 4 AM 5 AM 6 AM 7 AM 8 AM 9 AM 10 AM 11 AM 12 PM 1 PM 2 PM …" at bounding box center [902, 440] width 1224 height 1176
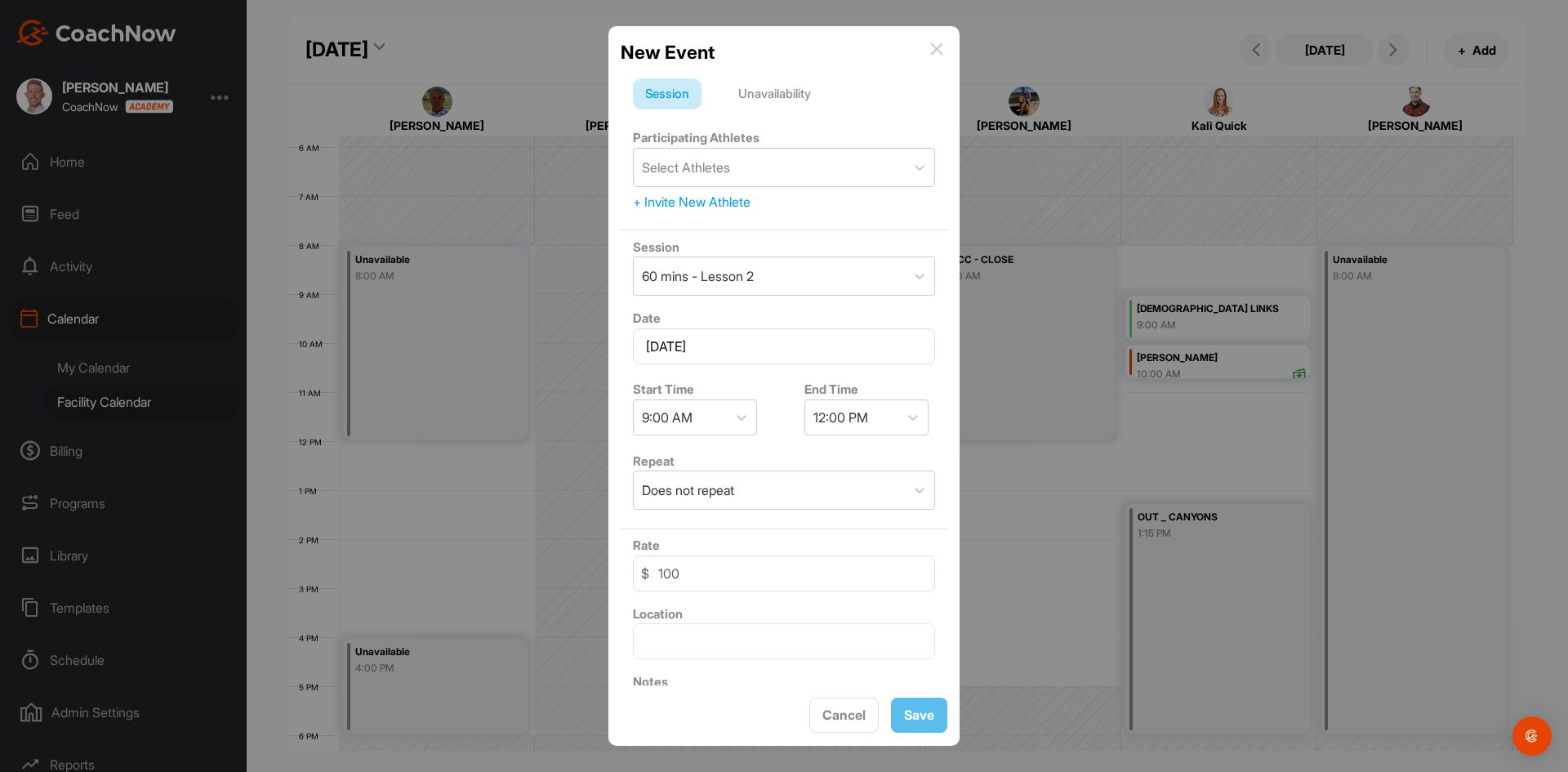
click at [791, 92] on div "Unavailability" at bounding box center [774, 93] width 97 height 31
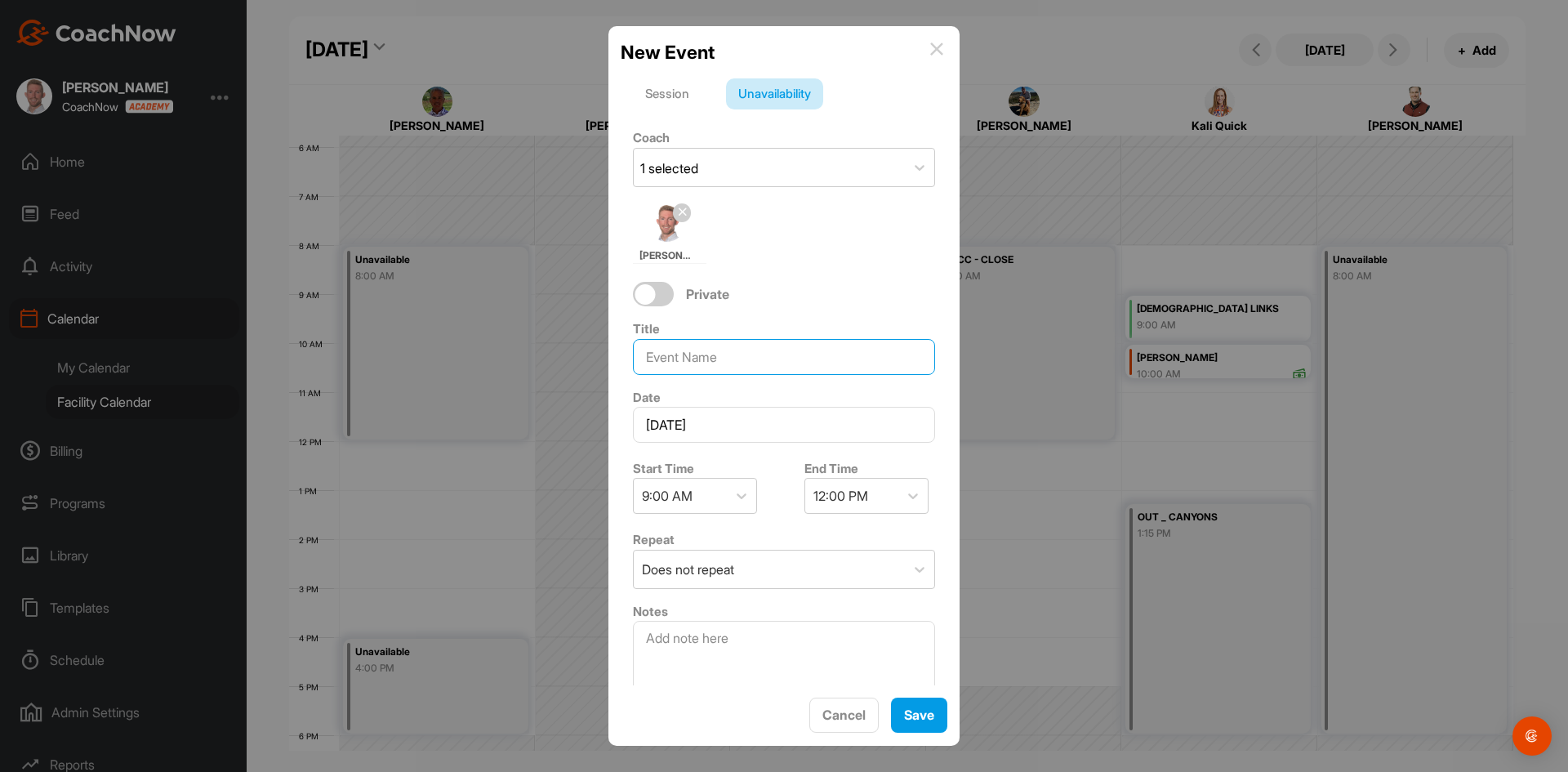
click at [811, 356] on input at bounding box center [784, 356] width 302 height 36
type input "Coverage"
click at [914, 702] on button "Save" at bounding box center [918, 715] width 56 height 36
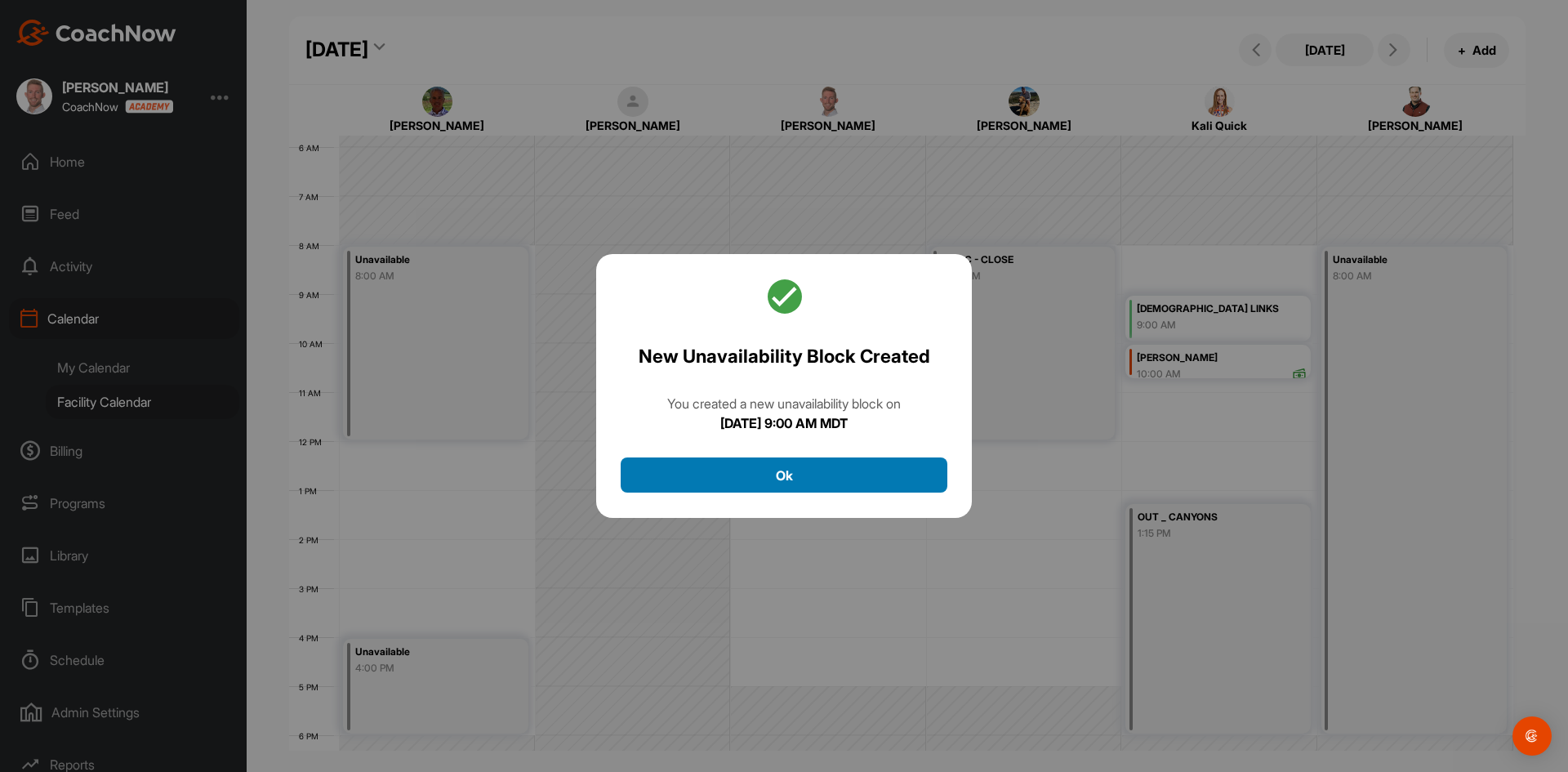
click at [820, 477] on button "Ok" at bounding box center [784, 475] width 327 height 36
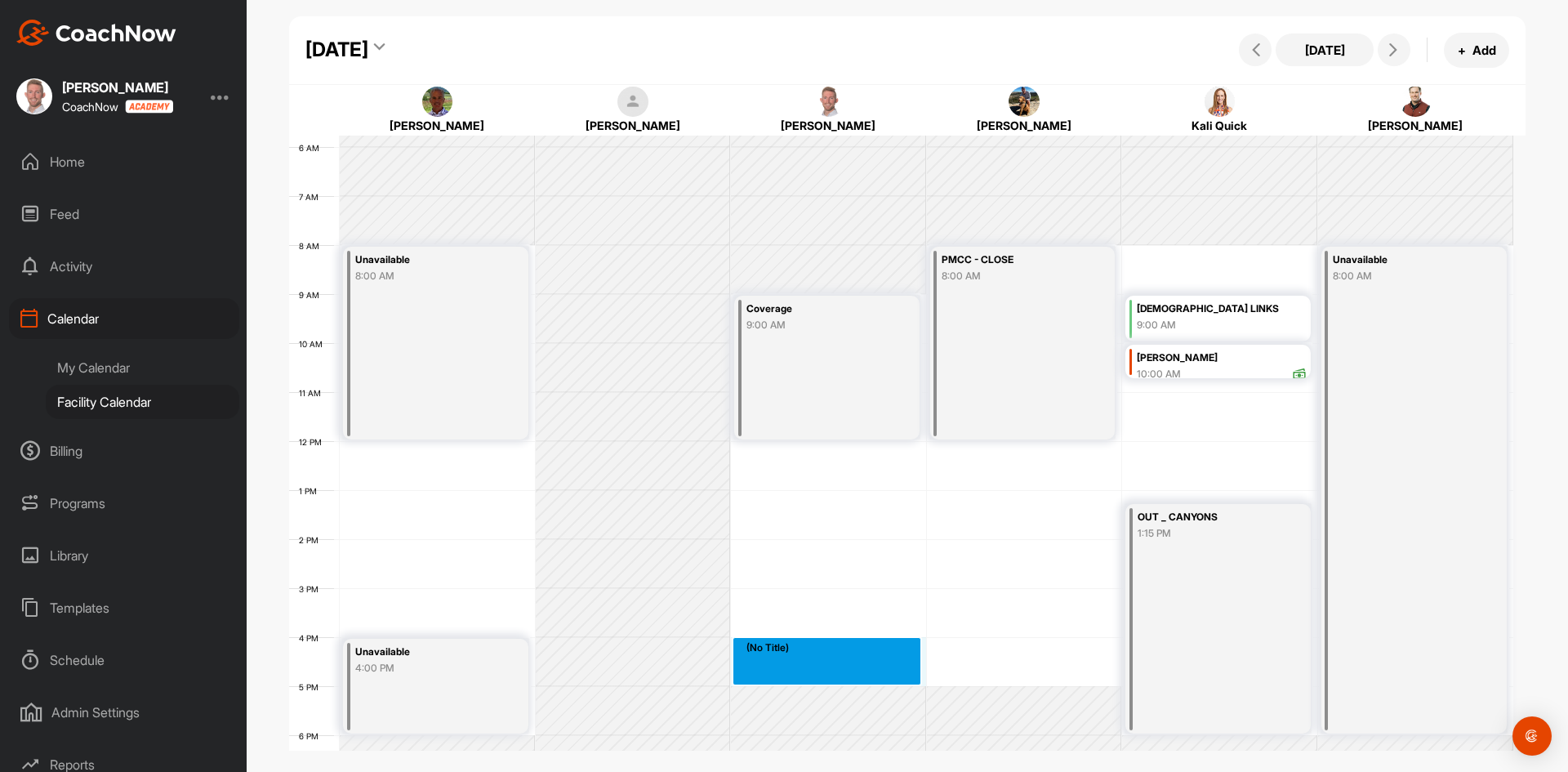
drag, startPoint x: 888, startPoint y: 645, endPoint x: 881, endPoint y: 673, distance: 28.9
click at [881, 673] on div "12 AM 1 AM 2 AM 3 AM 4 AM 5 AM 6 AM 7 AM 8 AM 9 AM 10 AM 11 AM 12 PM 1 PM 2 PM …" at bounding box center [902, 440] width 1224 height 1176
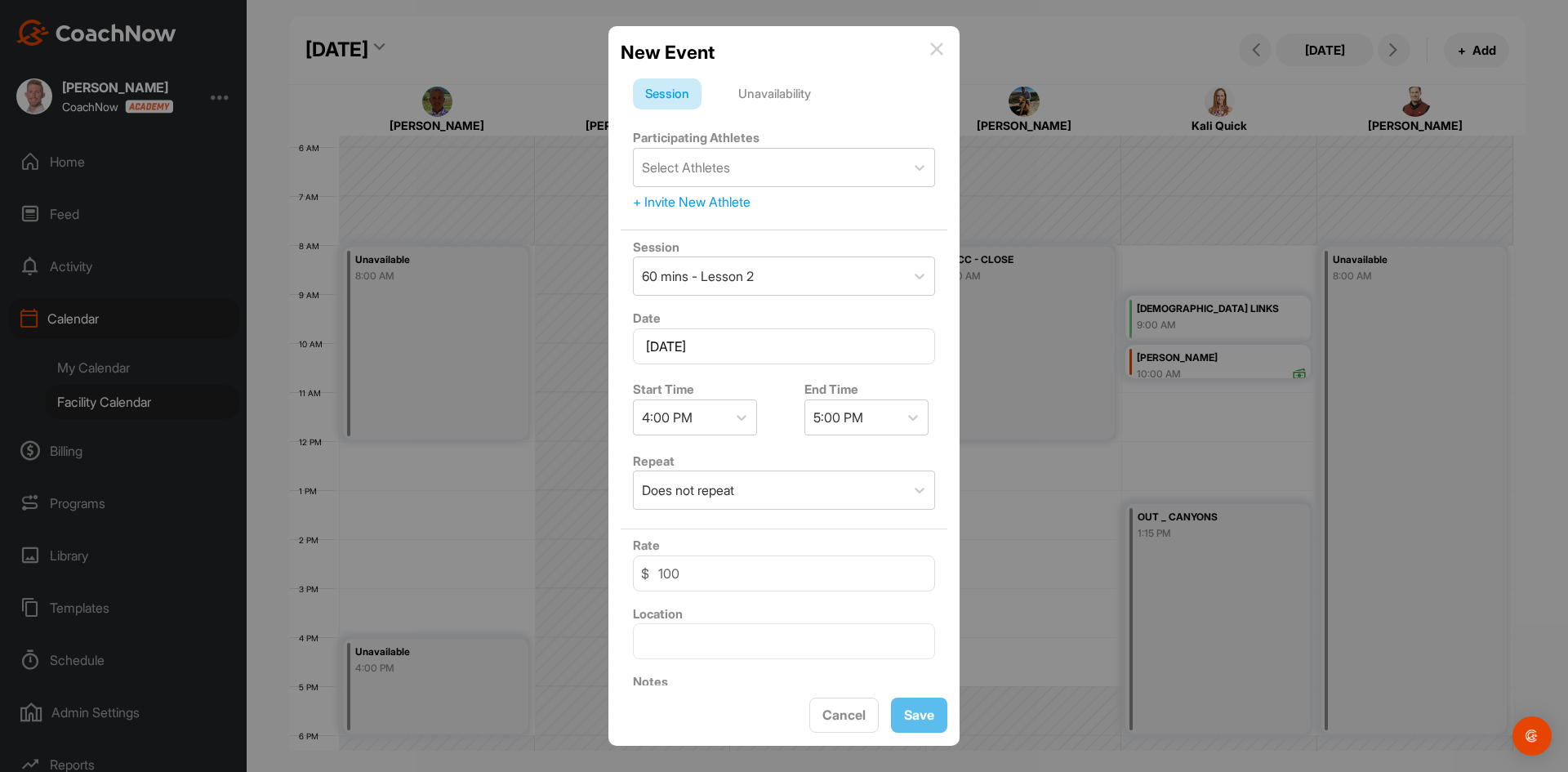
click at [782, 103] on div "Unavailability" at bounding box center [774, 93] width 97 height 31
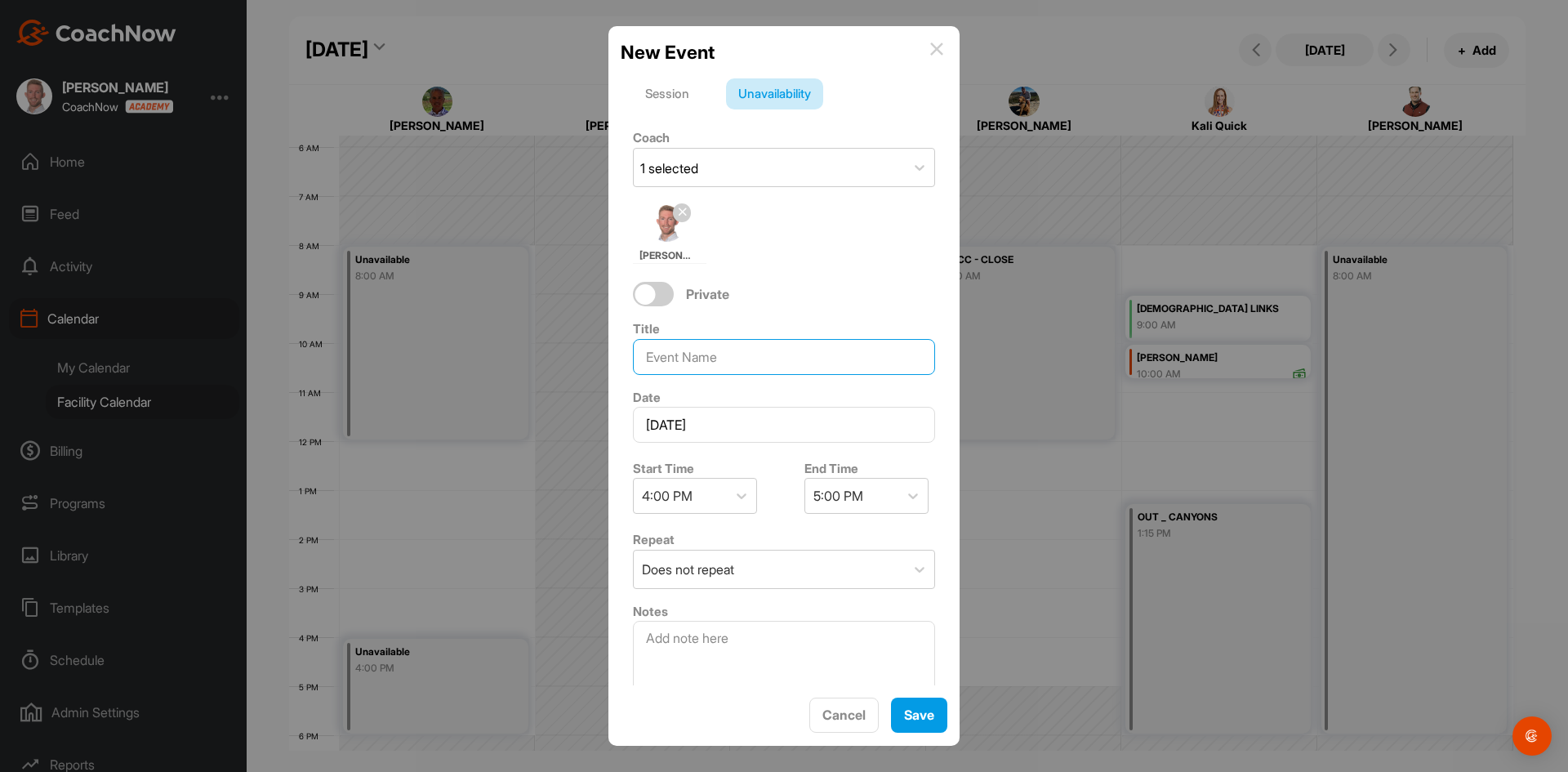
click at [748, 349] on input at bounding box center [784, 356] width 302 height 36
type input "Mid"
click at [904, 720] on span "Save" at bounding box center [919, 714] width 31 height 17
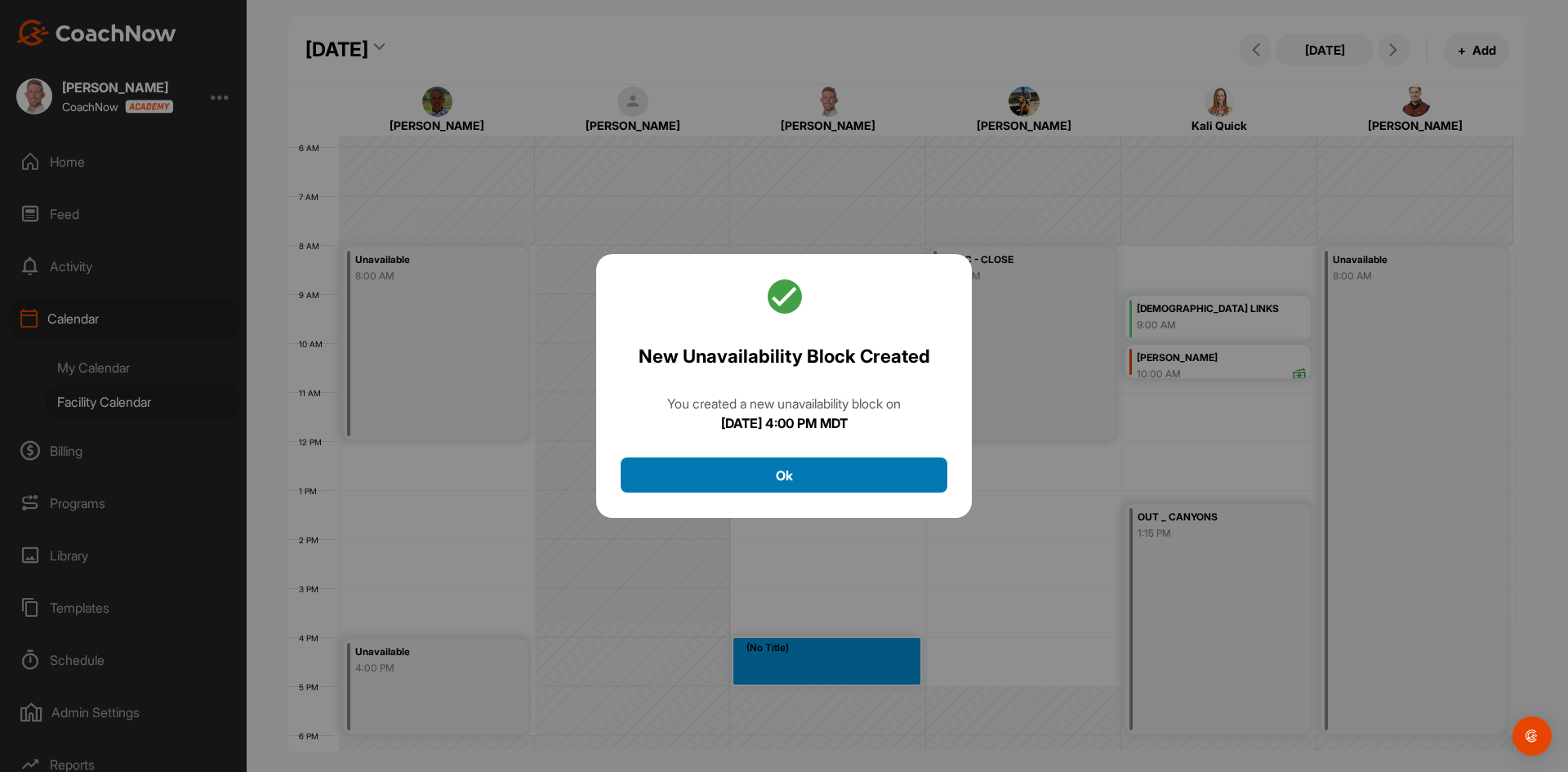
click at [835, 485] on button "Ok" at bounding box center [784, 475] width 327 height 36
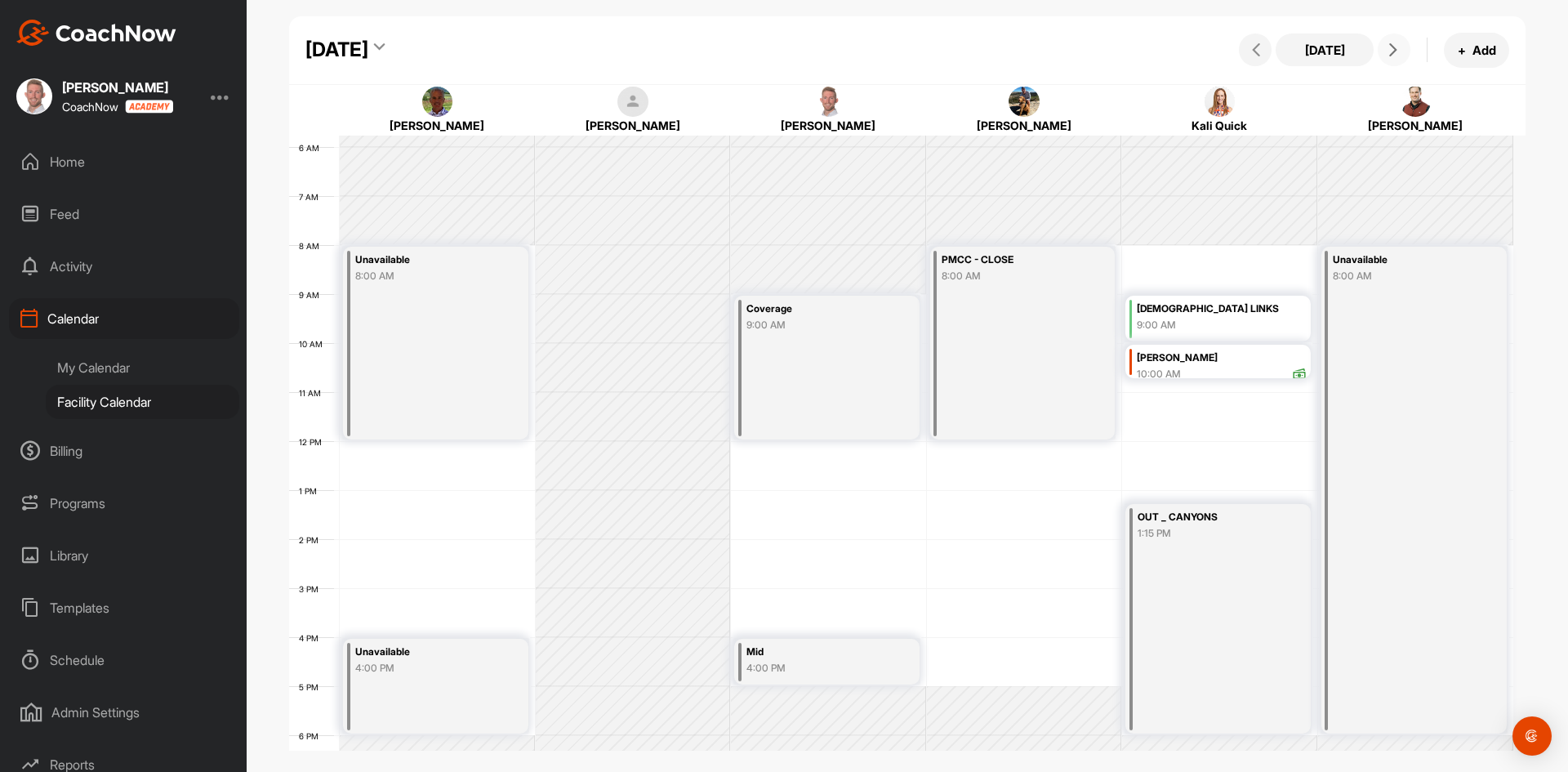
click at [1387, 44] on icon at bounding box center [1392, 49] width 13 height 13
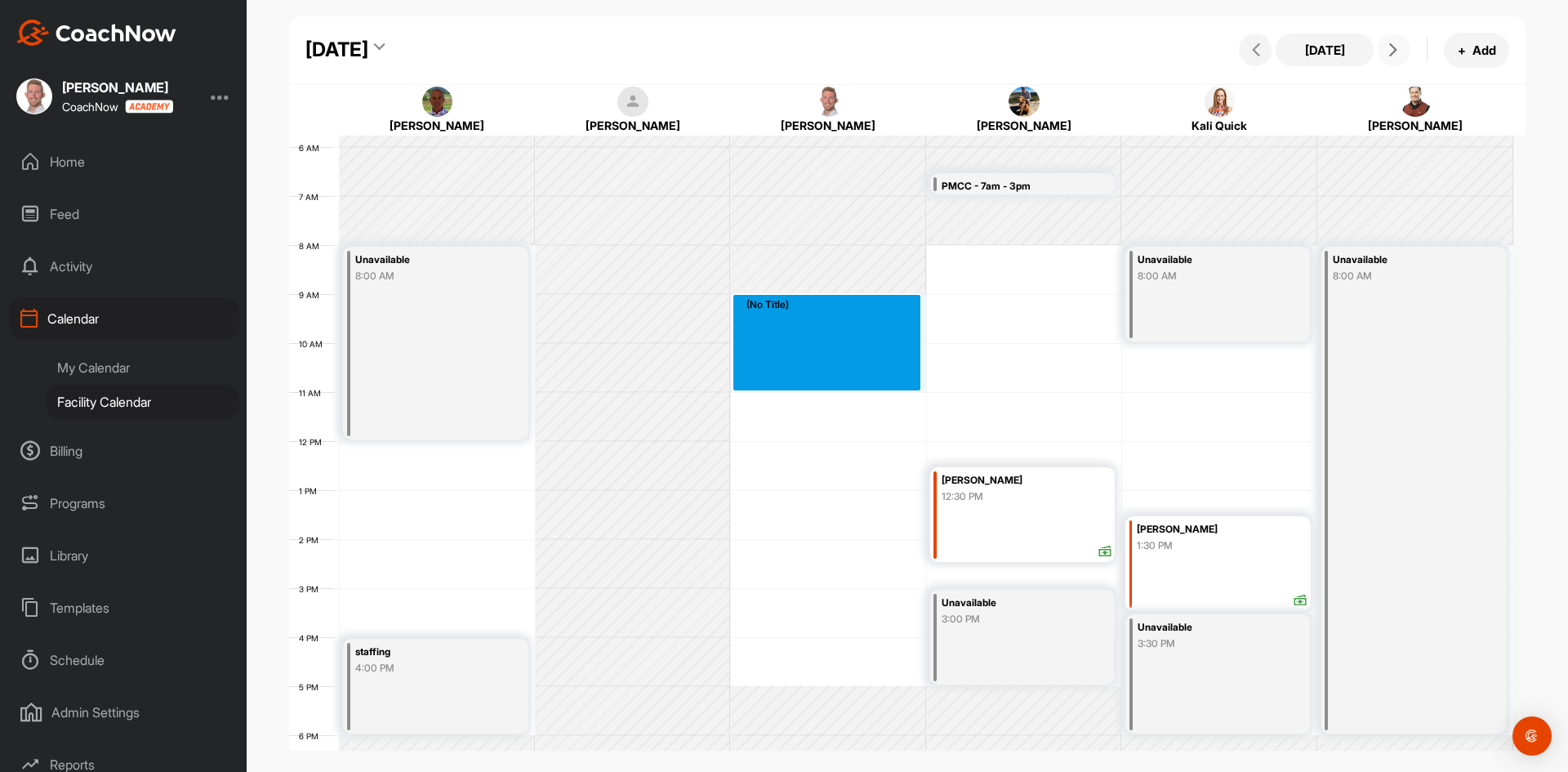
drag, startPoint x: 798, startPoint y: 305, endPoint x: 794, endPoint y: 385, distance: 80.1
click at [794, 385] on div "12 AM 1 AM 2 AM 3 AM 4 AM 5 AM 6 AM 7 AM 8 AM 9 AM 10 AM 11 AM 12 PM 1 PM 2 PM …" at bounding box center [902, 440] width 1224 height 1176
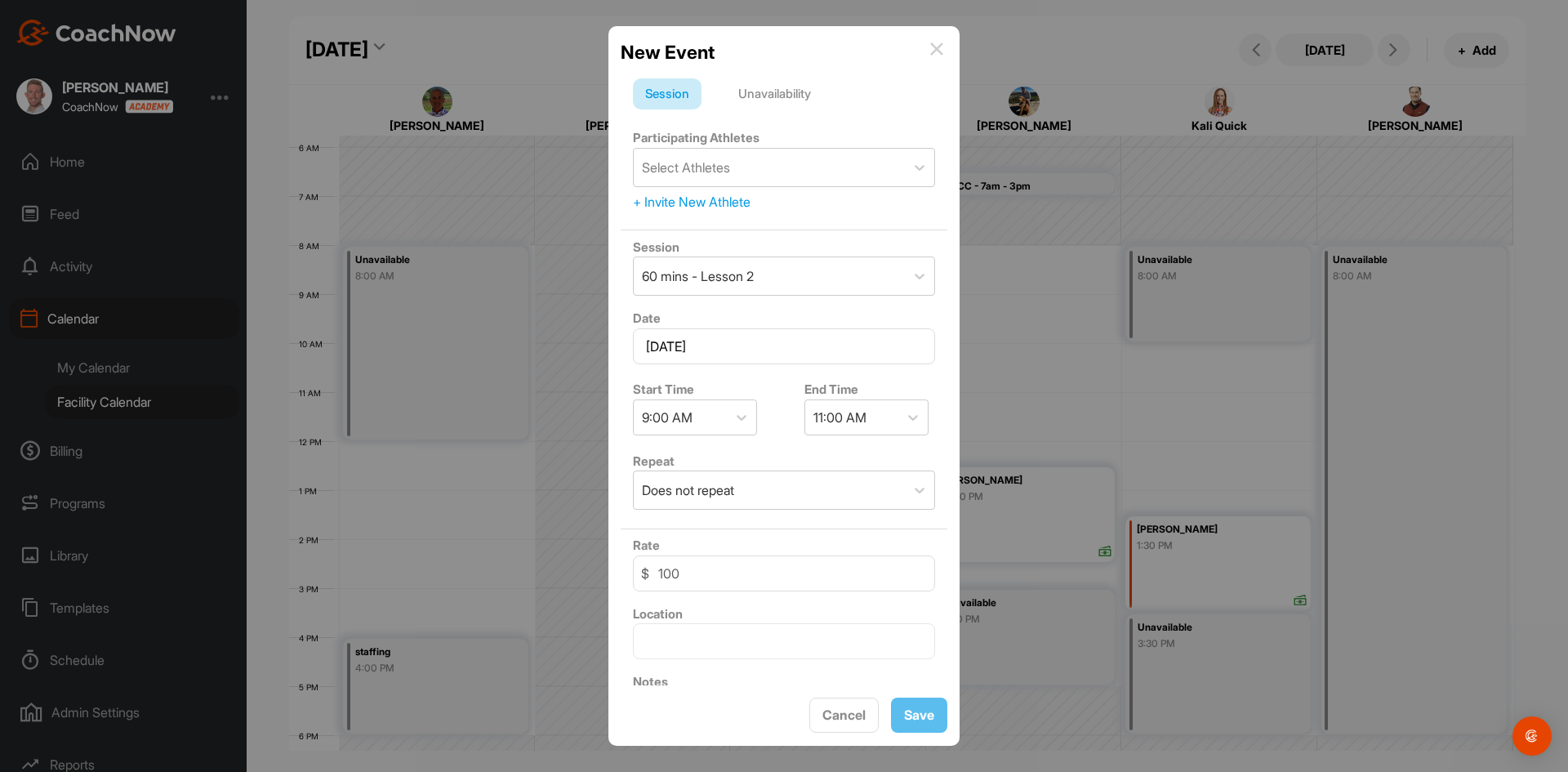
click at [792, 109] on div "Unavailability" at bounding box center [774, 93] width 97 height 31
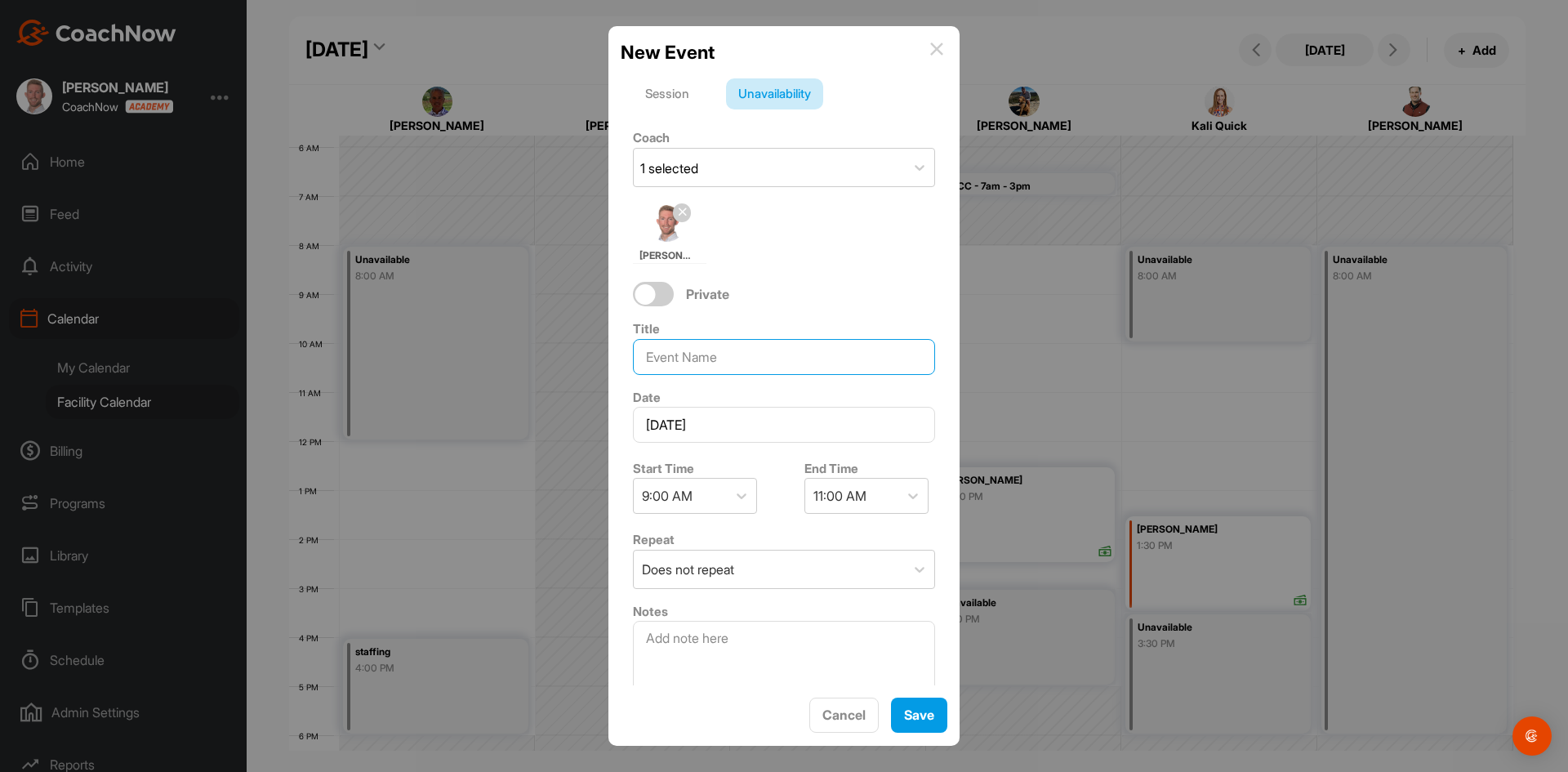
click at [764, 361] on input at bounding box center [784, 356] width 302 height 36
type input "Coverage"
click at [936, 712] on button "Save" at bounding box center [918, 715] width 56 height 36
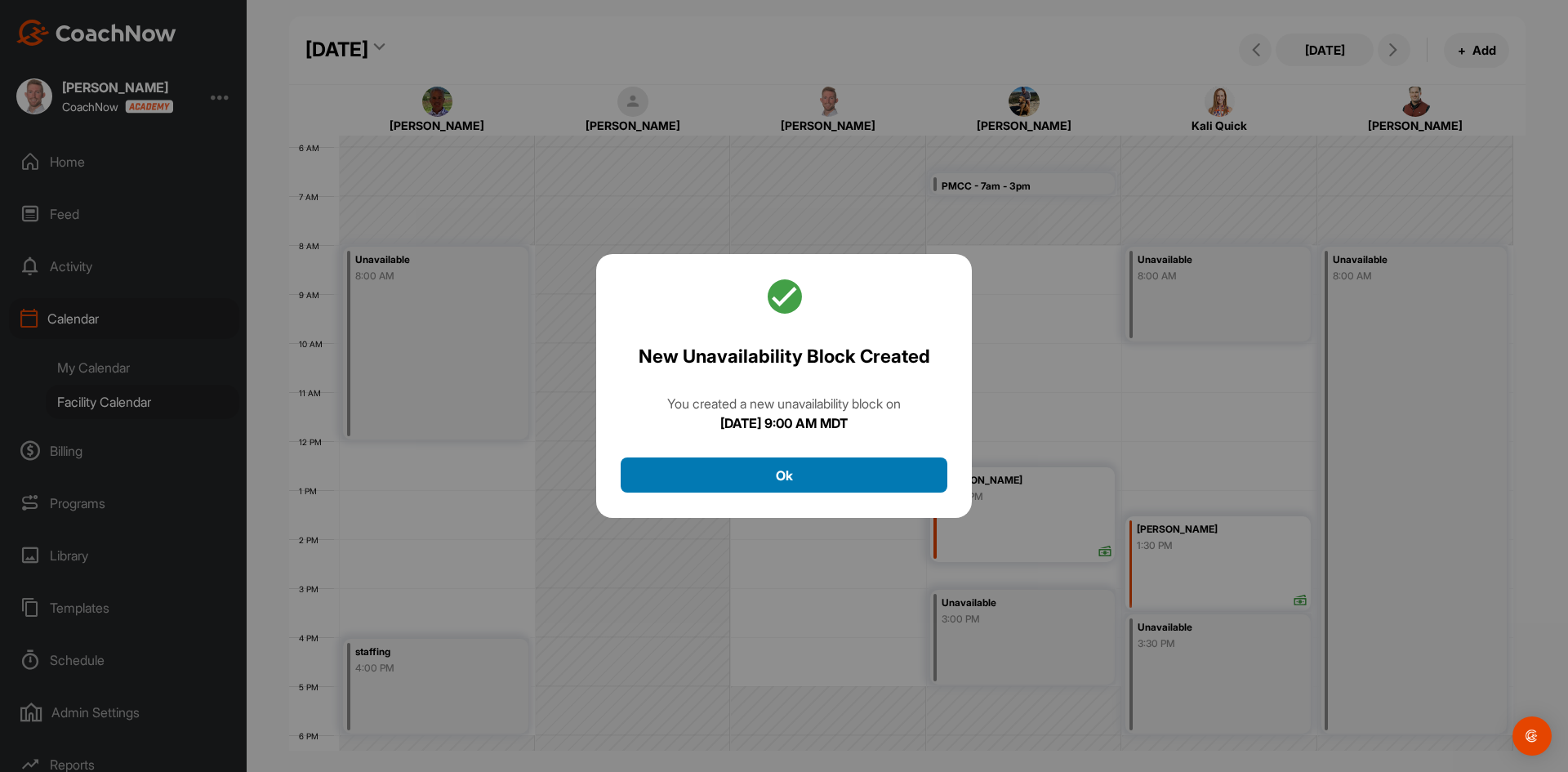
click at [771, 484] on button "Ok" at bounding box center [784, 475] width 327 height 36
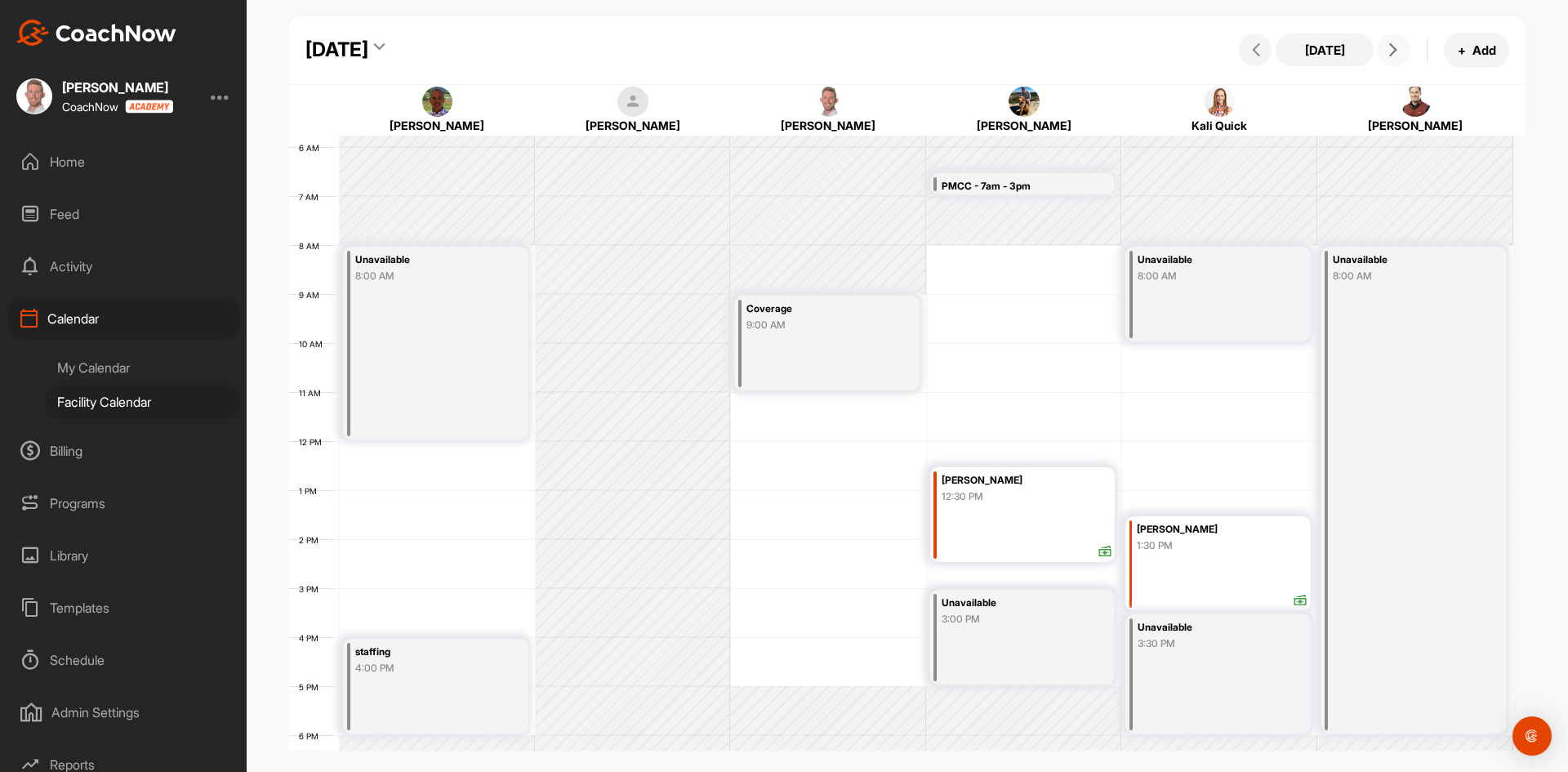
click at [1401, 49] on span at bounding box center [1394, 49] width 20 height 13
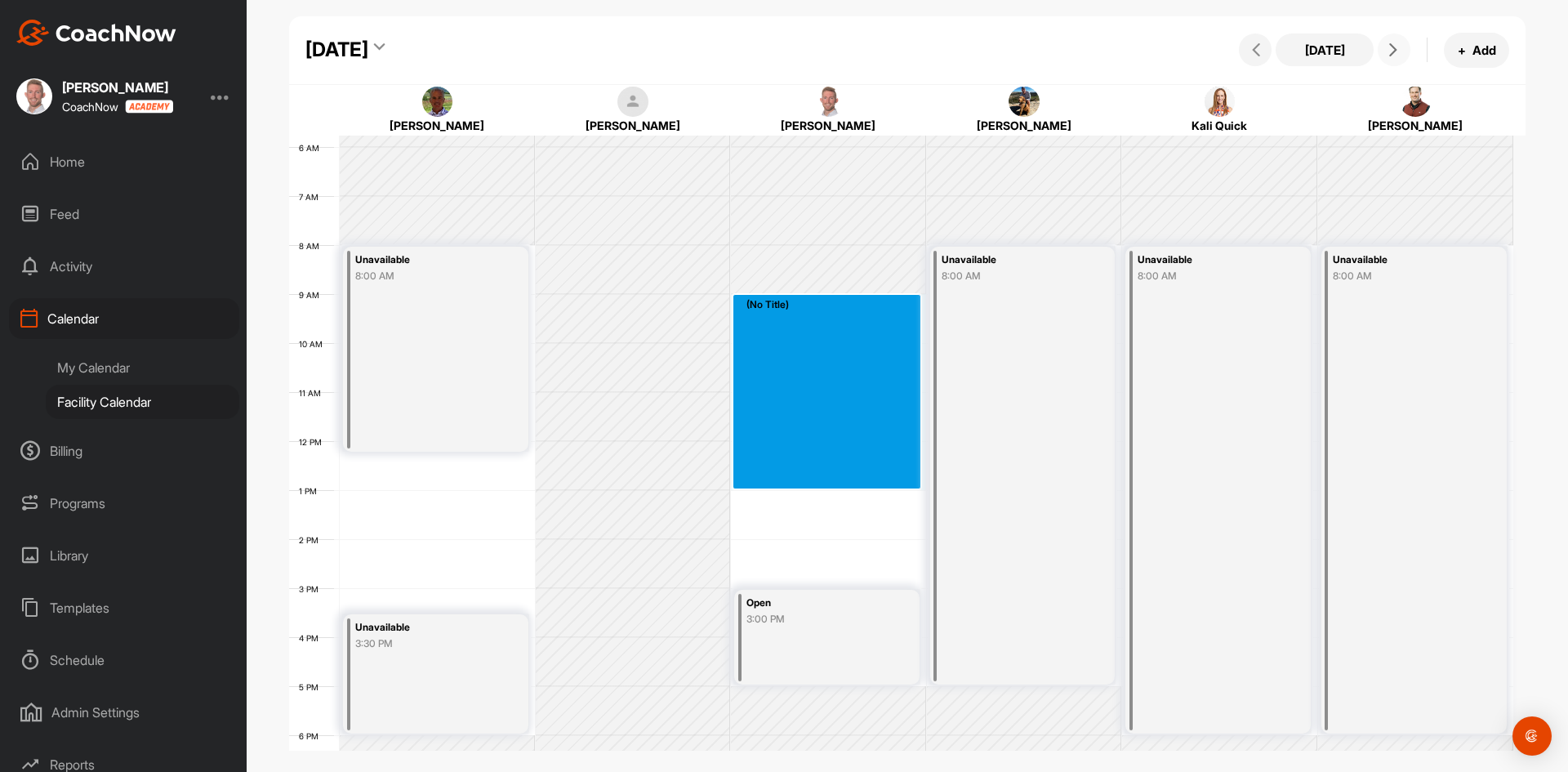
drag, startPoint x: 838, startPoint y: 302, endPoint x: 841, endPoint y: 479, distance: 177.0
click at [841, 479] on div "12 AM 1 AM 2 AM 3 AM 4 AM 5 AM 6 AM 7 AM 8 AM 9 AM 10 AM 11 AM 12 PM 1 PM 2 PM …" at bounding box center [902, 440] width 1224 height 1176
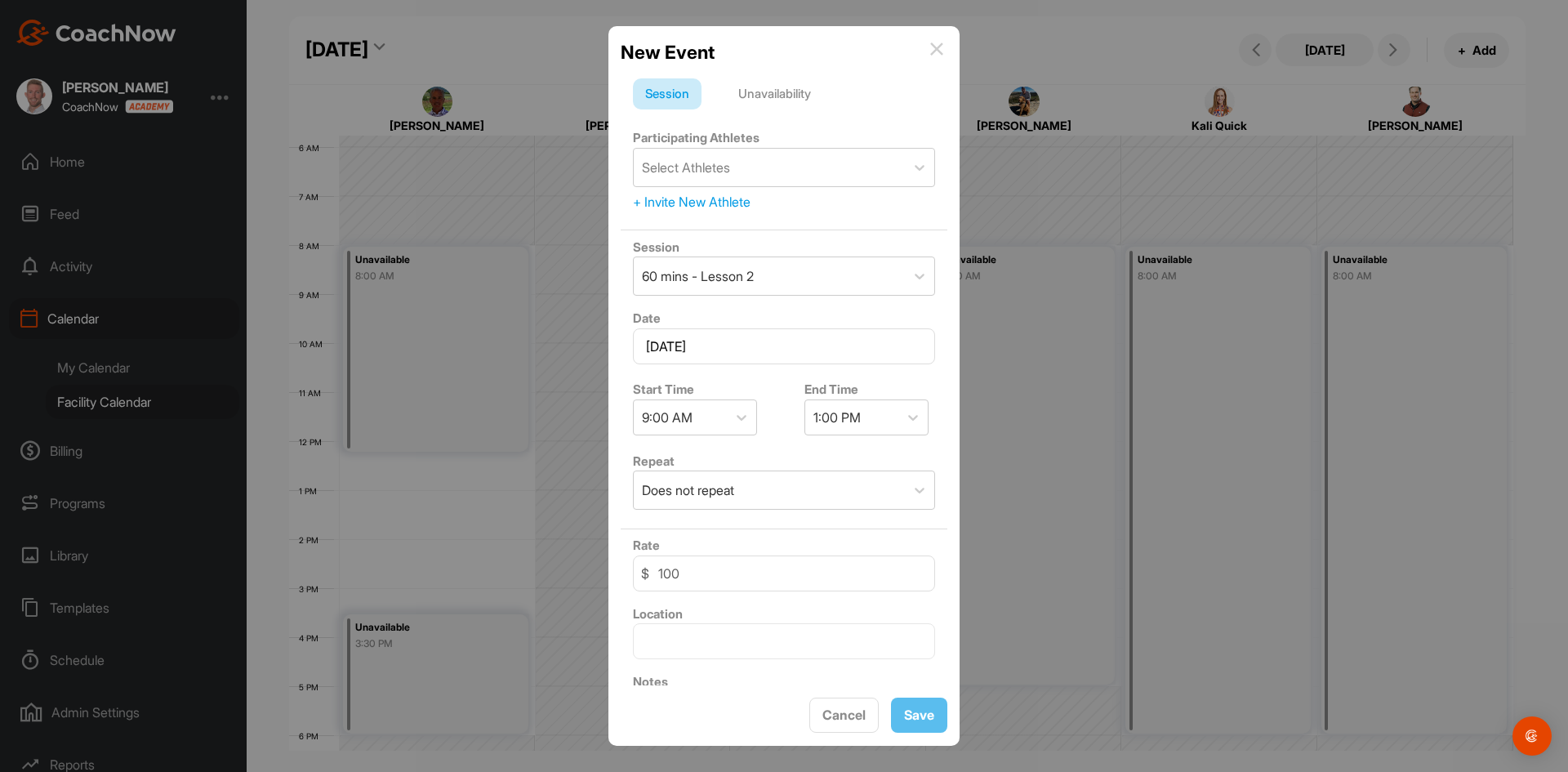
click at [808, 102] on div "Unavailability" at bounding box center [774, 93] width 97 height 31
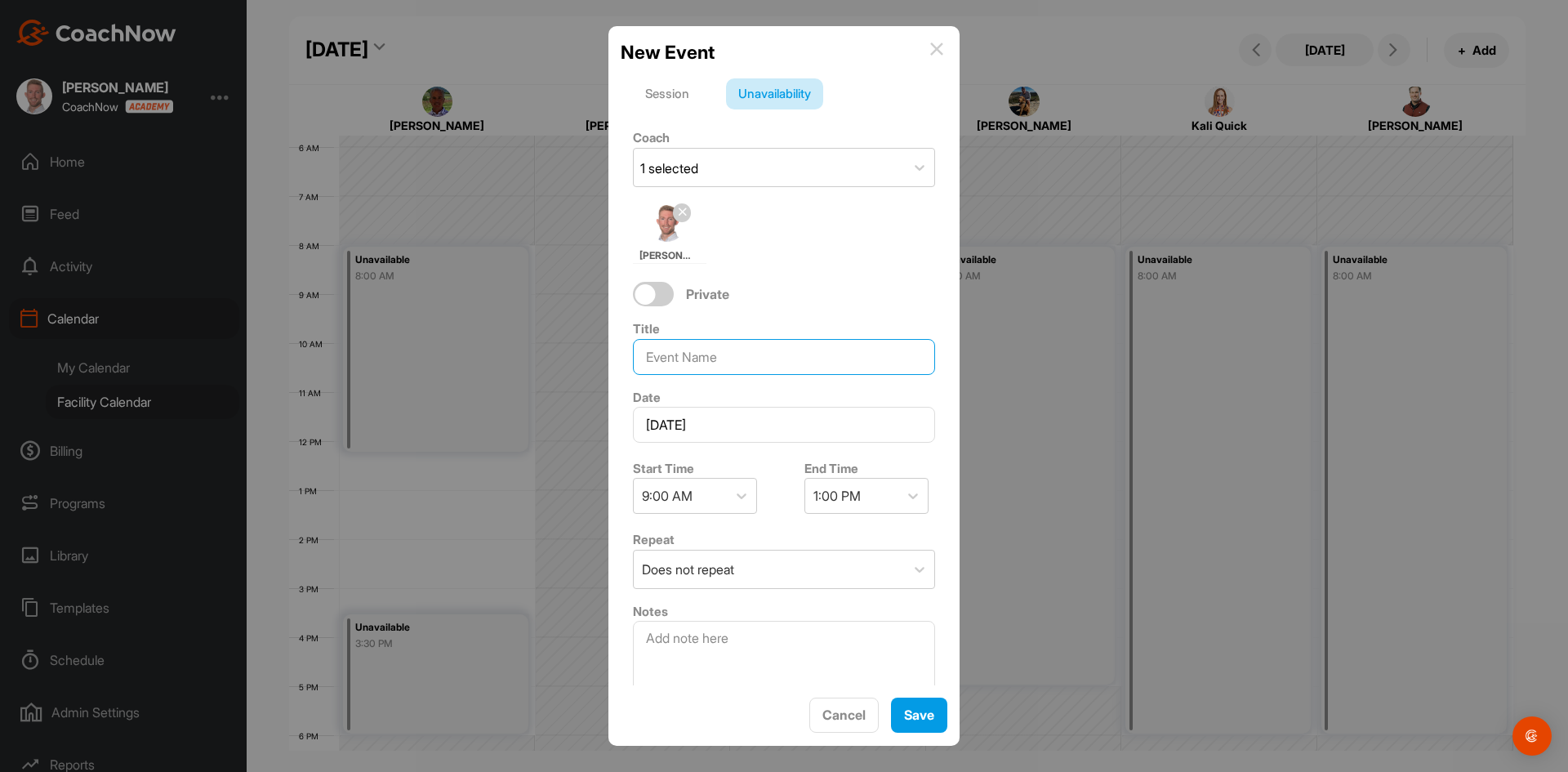
click at [788, 347] on input at bounding box center [784, 356] width 302 height 36
type input "Coverage"
click at [905, 717] on span "Save" at bounding box center [919, 714] width 31 height 17
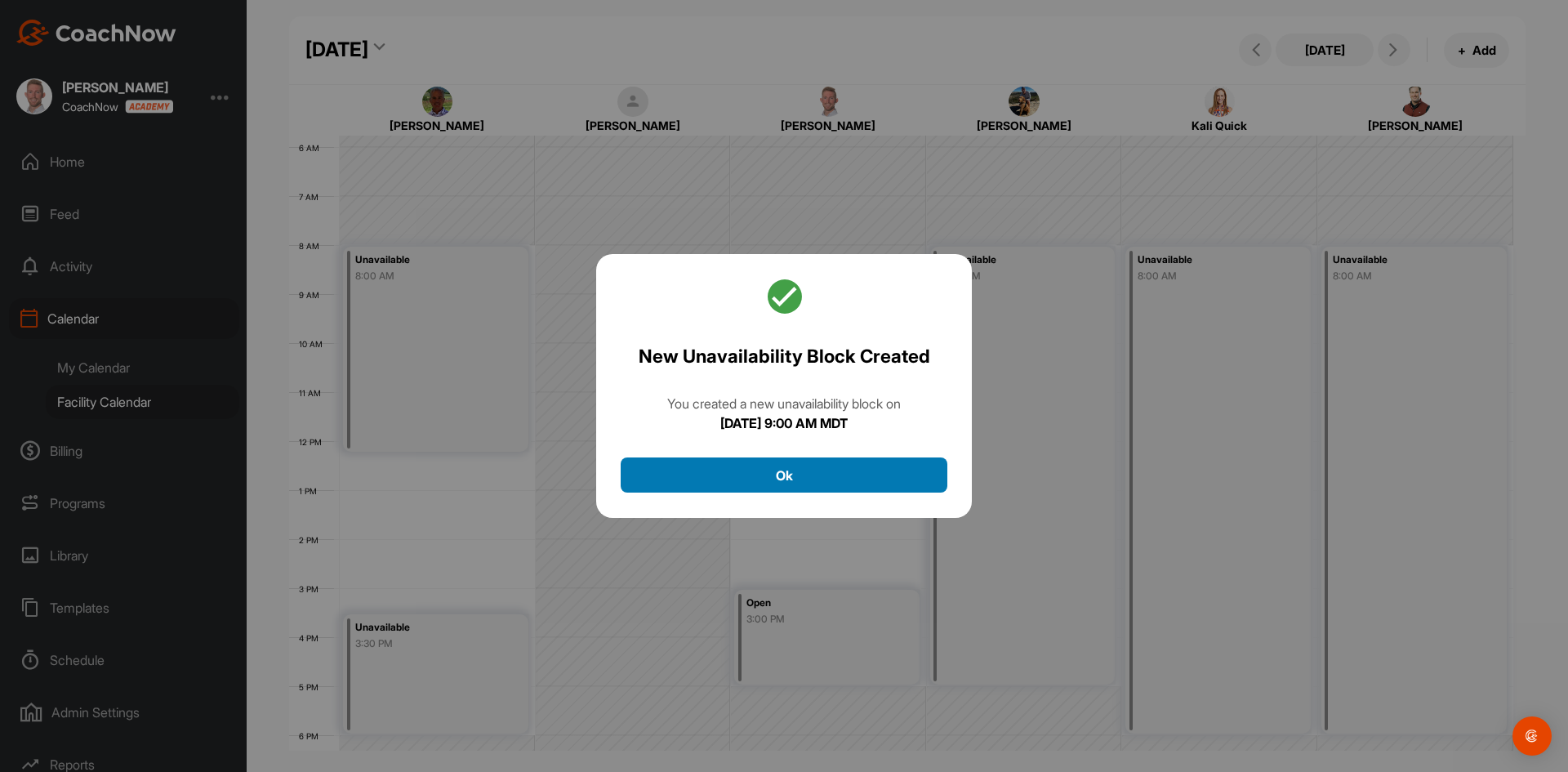
click at [823, 488] on button "Ok" at bounding box center [784, 475] width 327 height 36
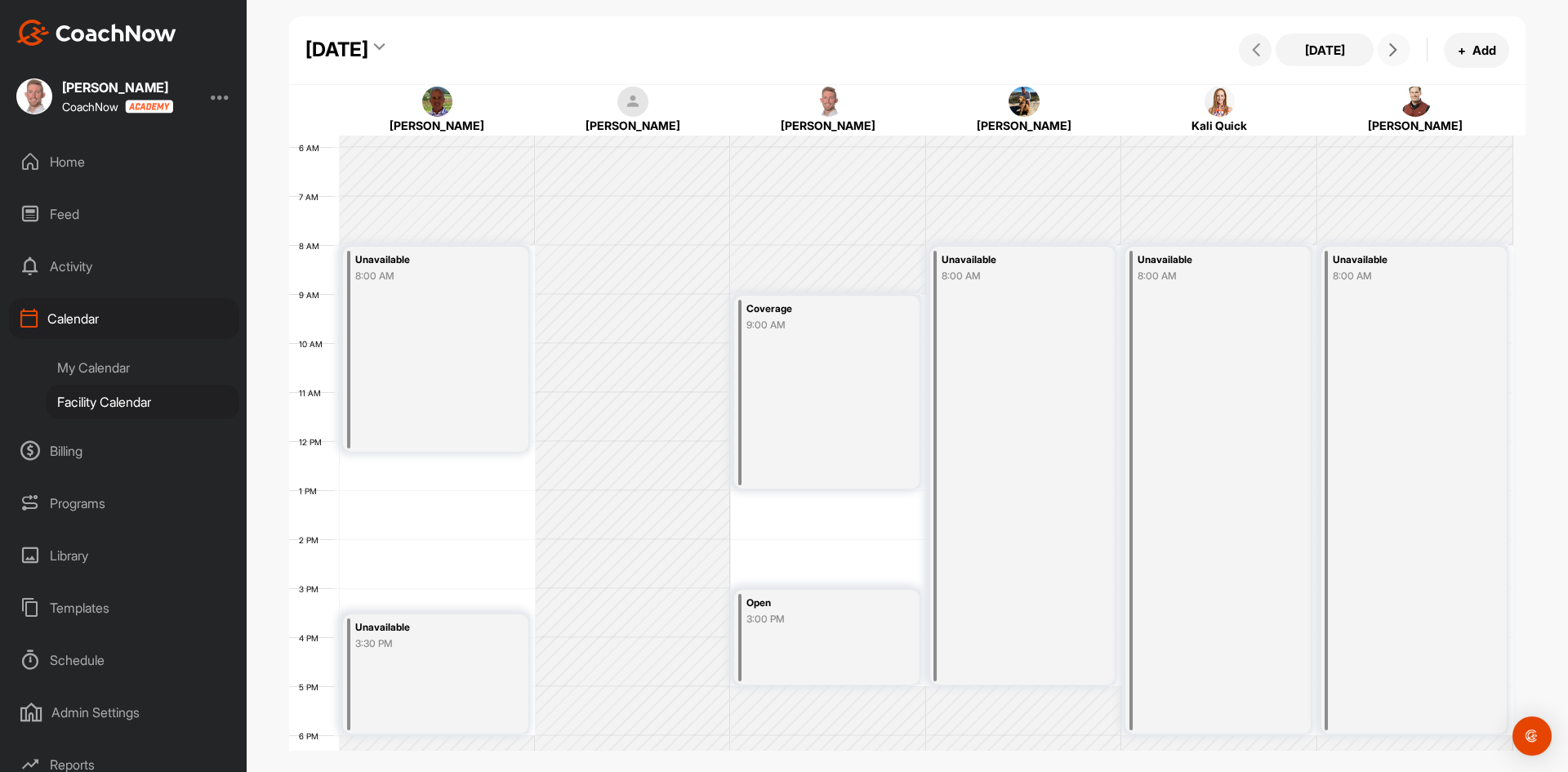
click at [1395, 57] on button at bounding box center [1393, 49] width 33 height 33
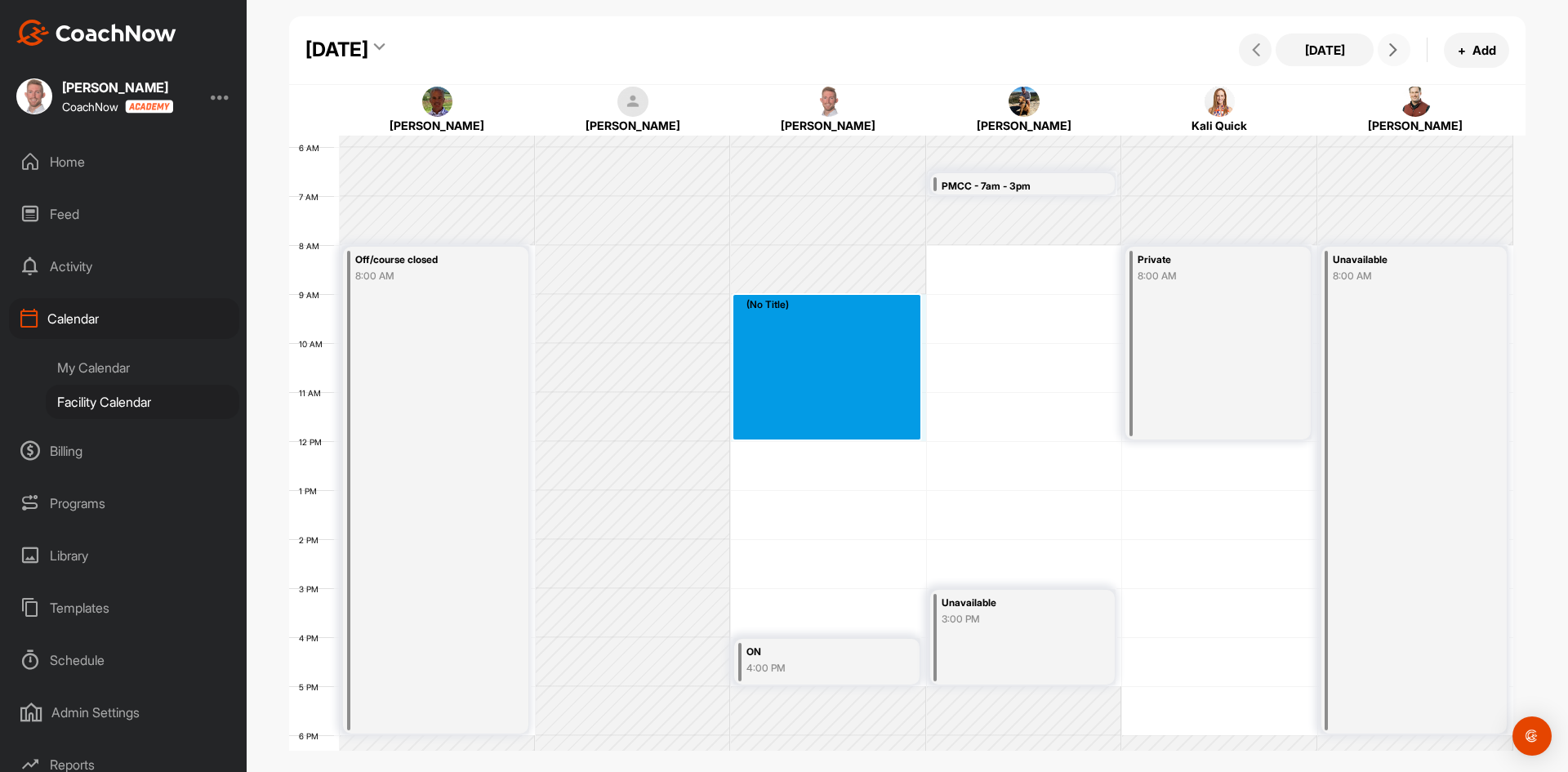
drag, startPoint x: 837, startPoint y: 300, endPoint x: 825, endPoint y: 432, distance: 132.5
click at [825, 432] on div "12 AM 1 AM 2 AM 3 AM 4 AM 5 AM 6 AM 7 AM 8 AM 9 AM 10 AM 11 AM 12 PM 1 PM 2 PM …" at bounding box center [902, 440] width 1224 height 1176
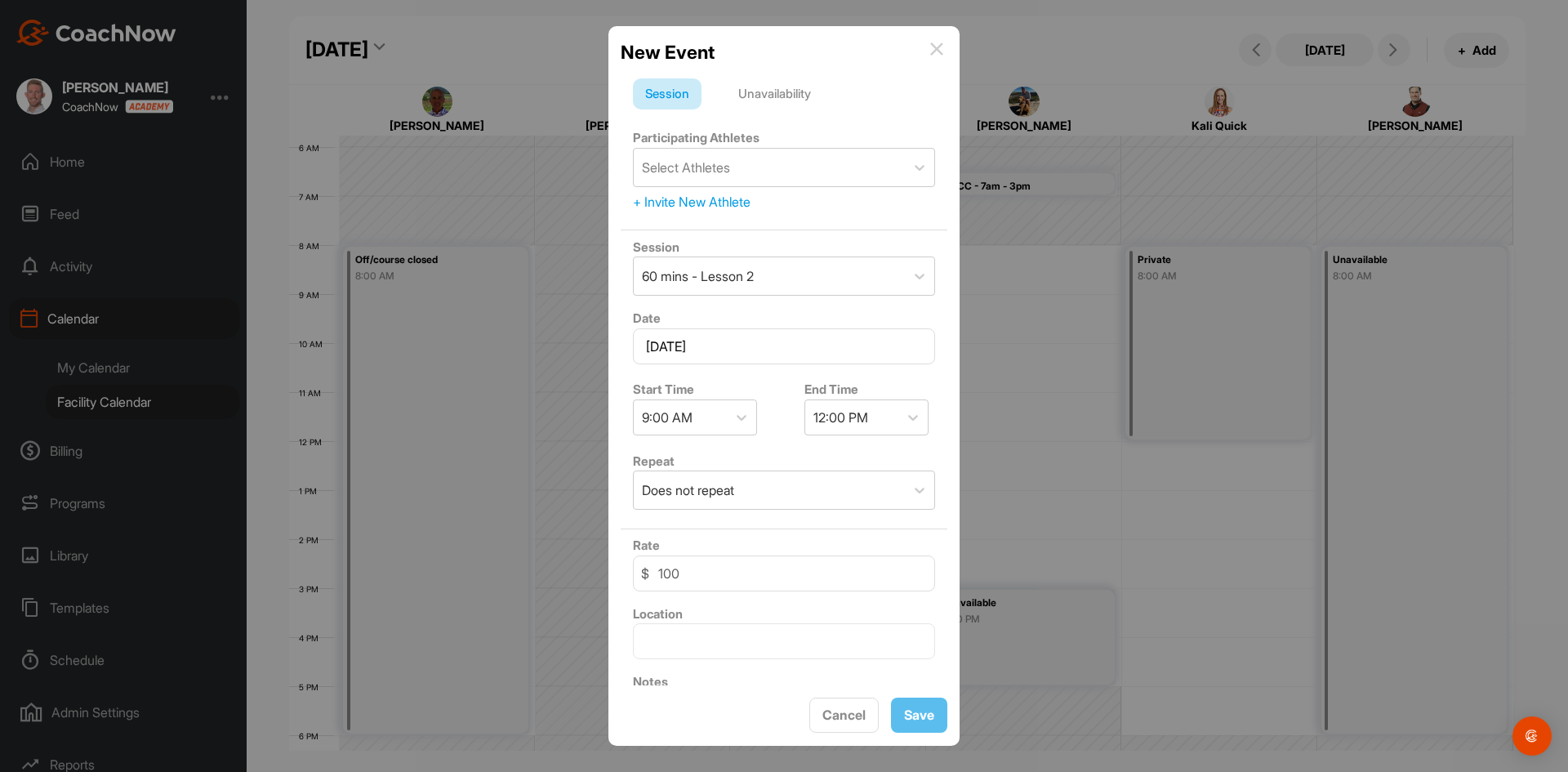
click at [938, 54] on img at bounding box center [936, 48] width 13 height 13
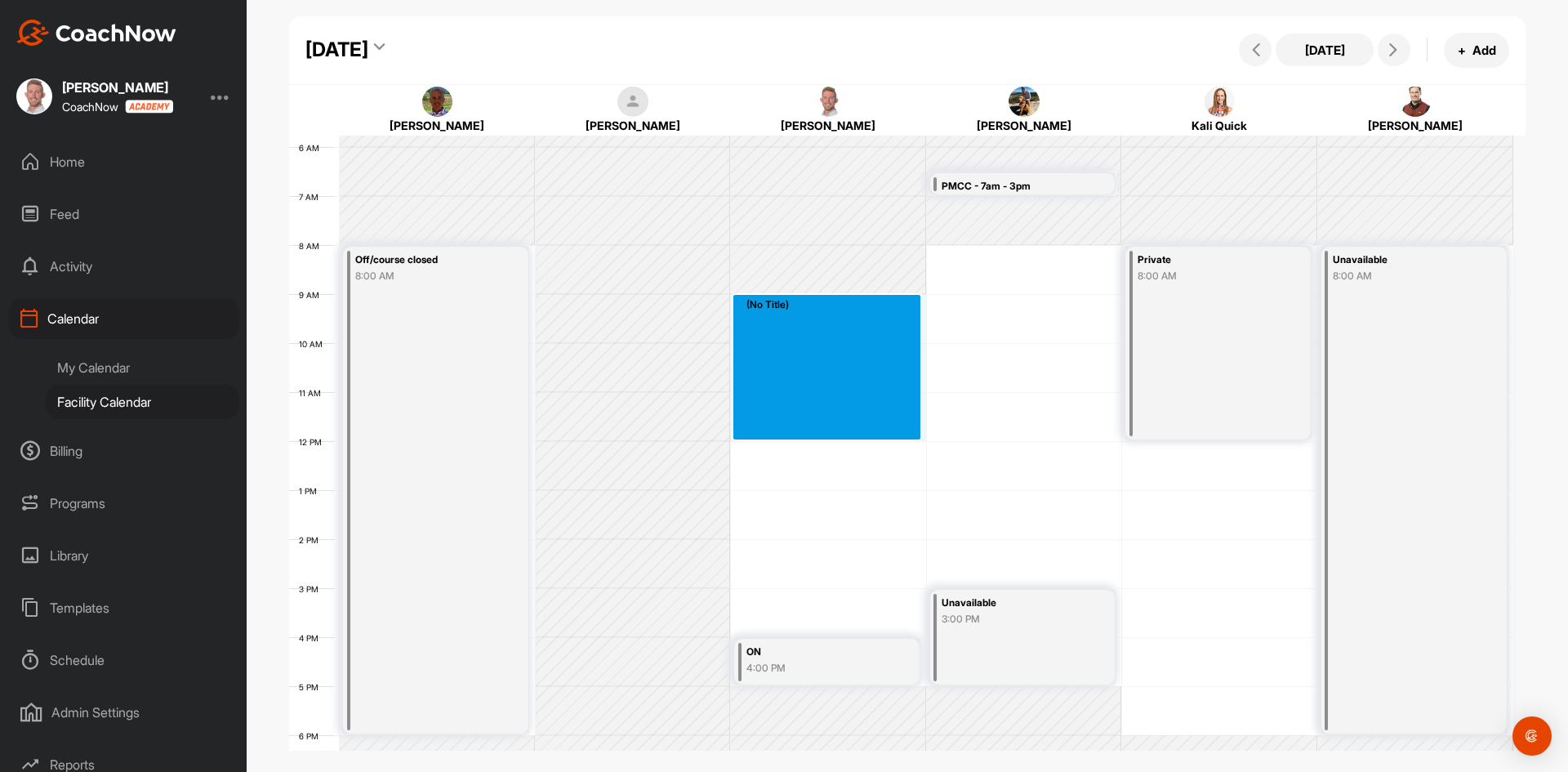
drag, startPoint x: 862, startPoint y: 297, endPoint x: 830, endPoint y: 426, distance: 132.9
click at [830, 426] on div "12 AM 1 AM 2 AM 3 AM 4 AM 5 AM 6 AM 7 AM 8 AM 9 AM 10 AM 11 AM 12 PM 1 PM 2 PM …" at bounding box center [902, 440] width 1224 height 1176
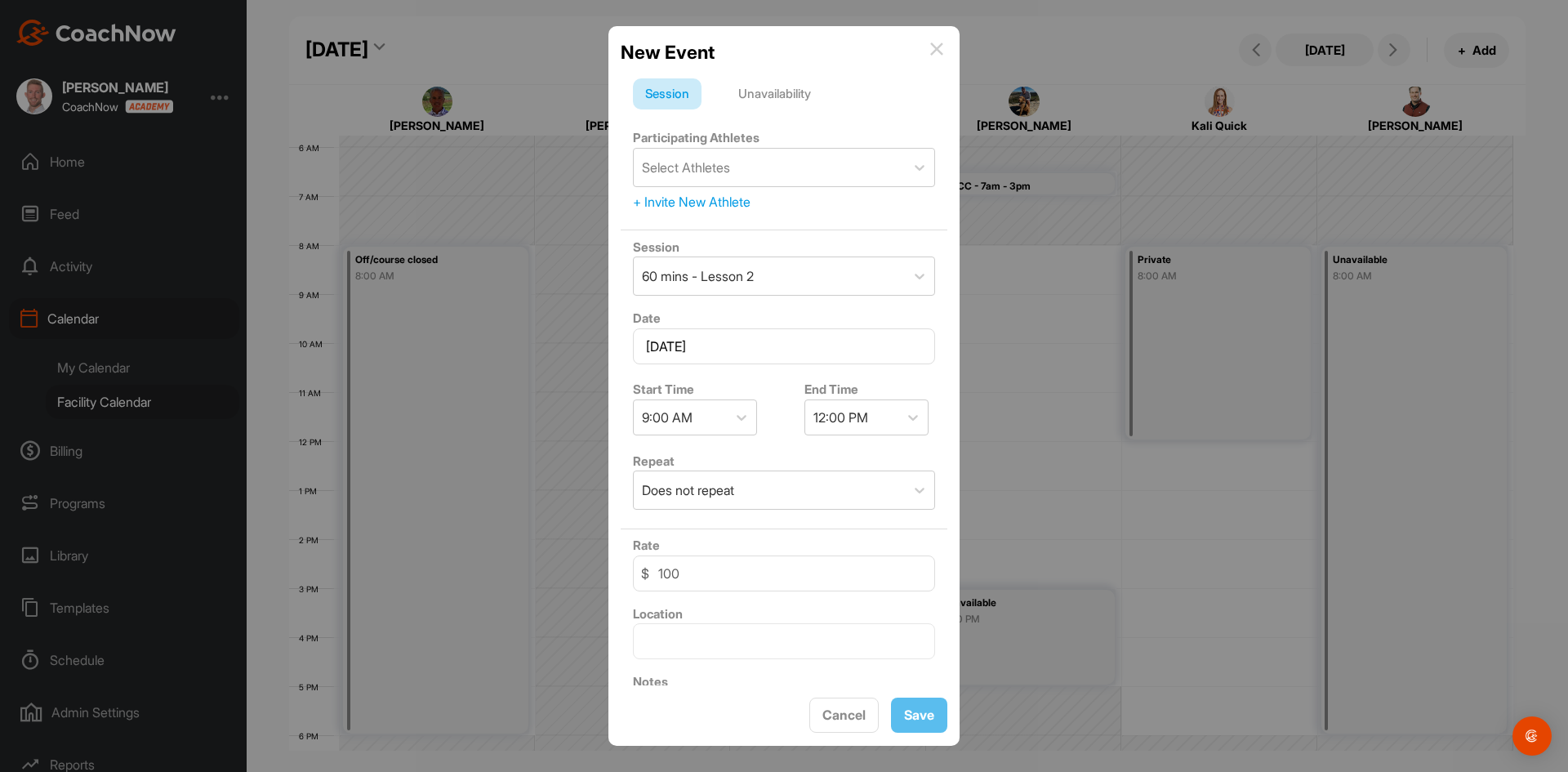
click at [797, 98] on div "Unavailability" at bounding box center [774, 93] width 97 height 31
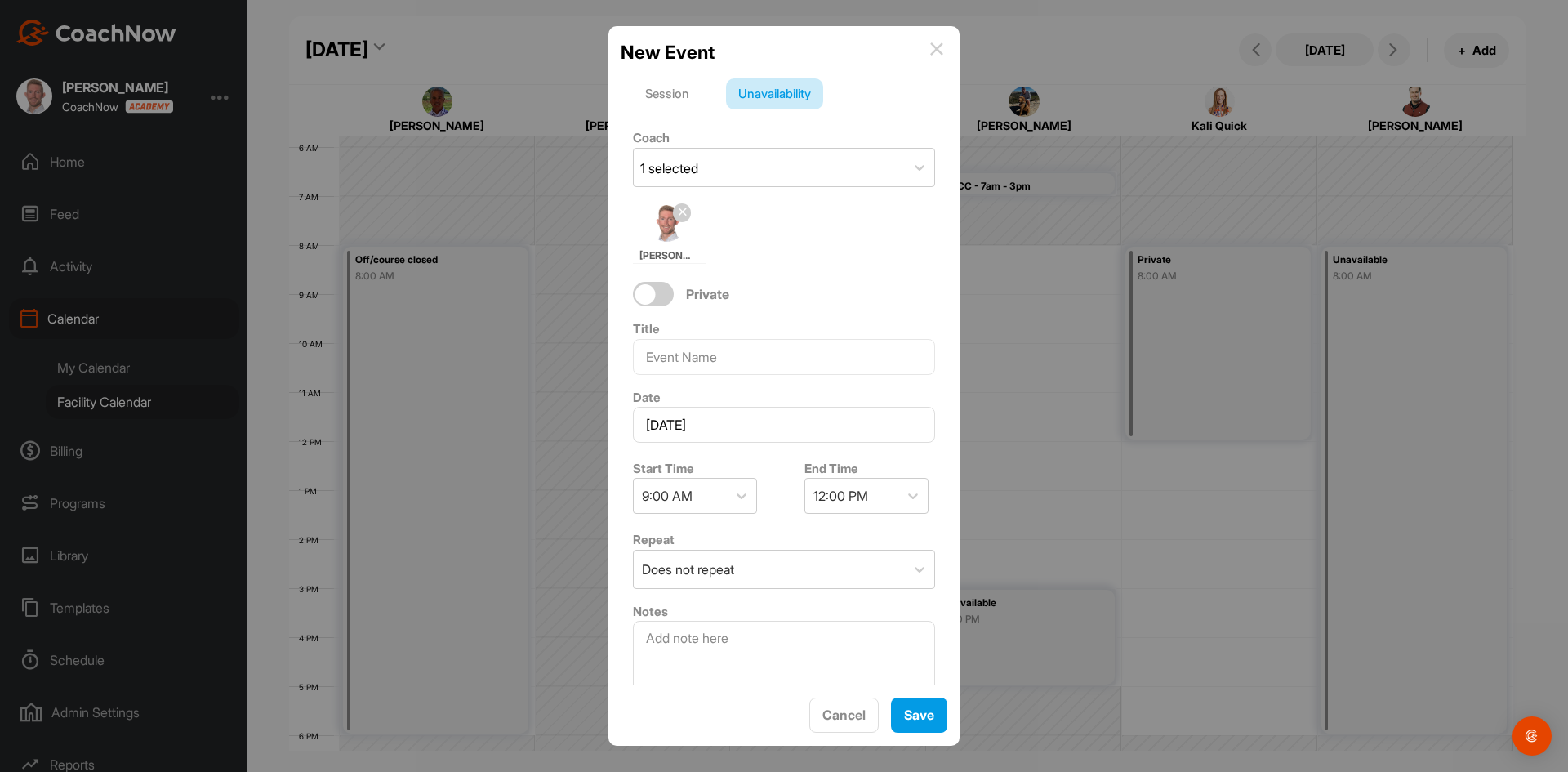
click at [932, 43] on img at bounding box center [936, 48] width 13 height 13
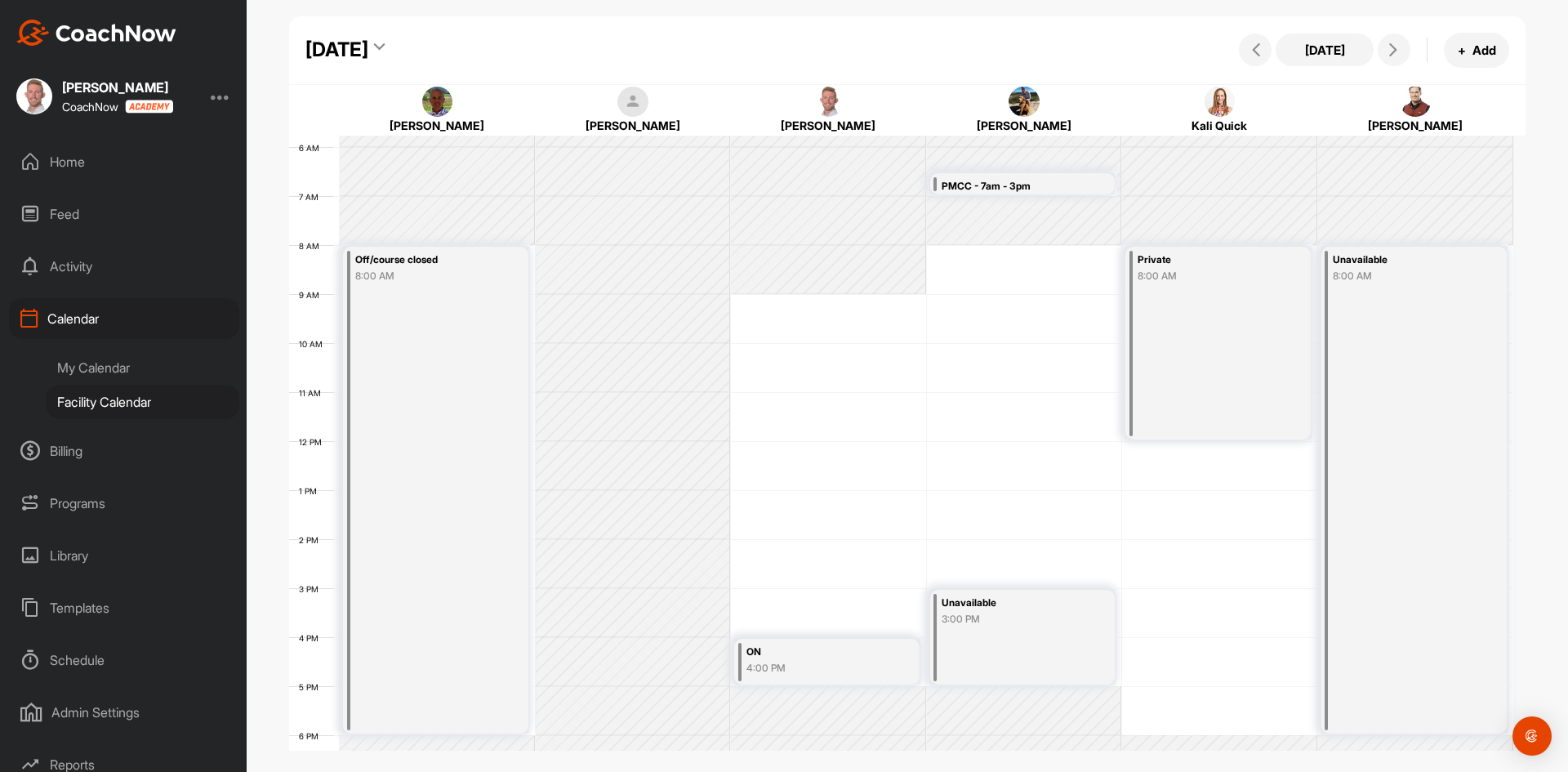
click at [761, 59] on div "[DATE] [DATE] + Add" at bounding box center [907, 50] width 1237 height 68
click at [1396, 52] on icon at bounding box center [1392, 49] width 13 height 13
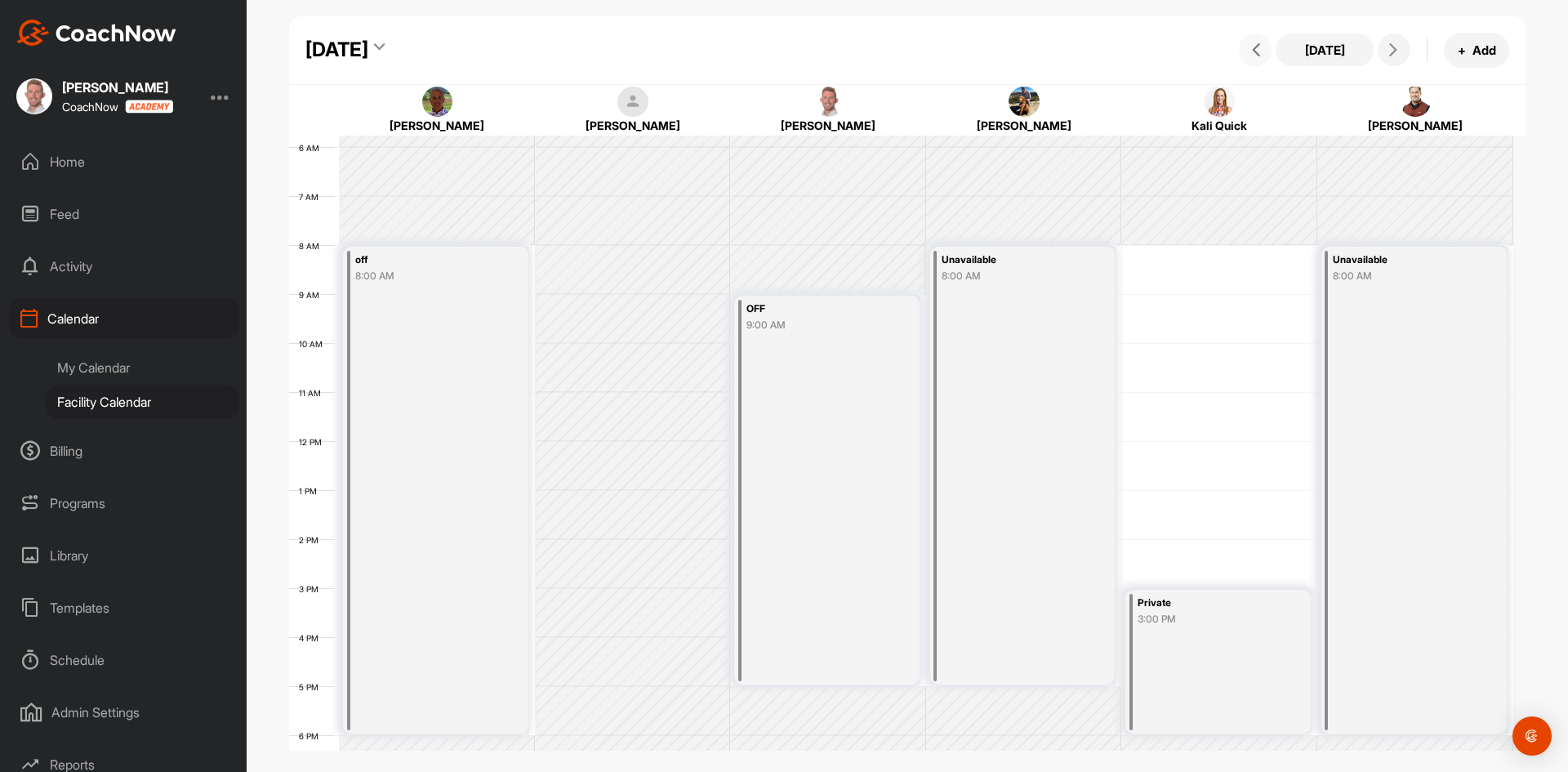
click at [1265, 58] on button at bounding box center [1255, 49] width 33 height 33
